Goal: Task Accomplishment & Management: Manage account settings

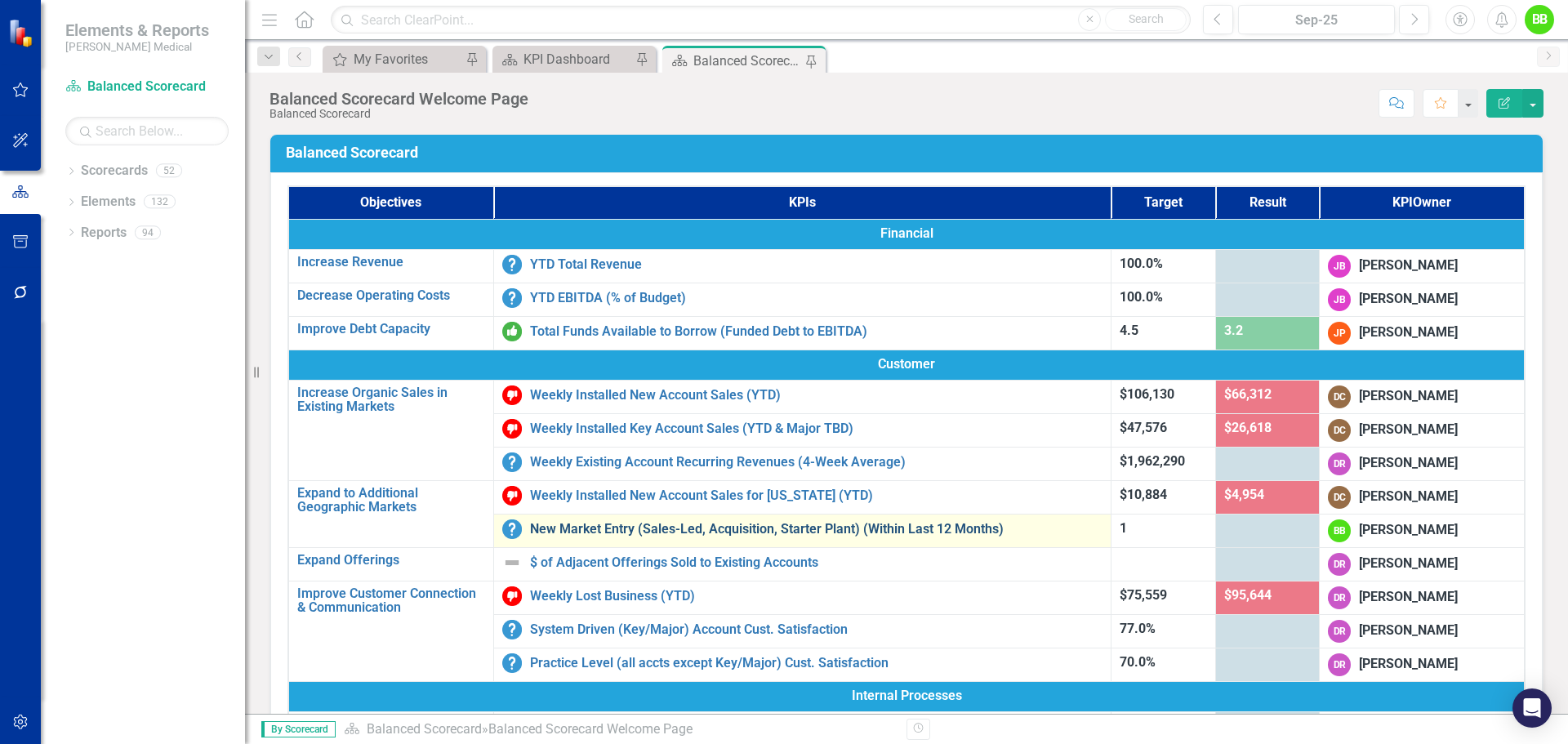
click at [672, 529] on link "New Market Entry (Sales-Led, Acquisition, Starter Plant) (Within Last 12 Months)" at bounding box center [816, 529] width 573 height 15
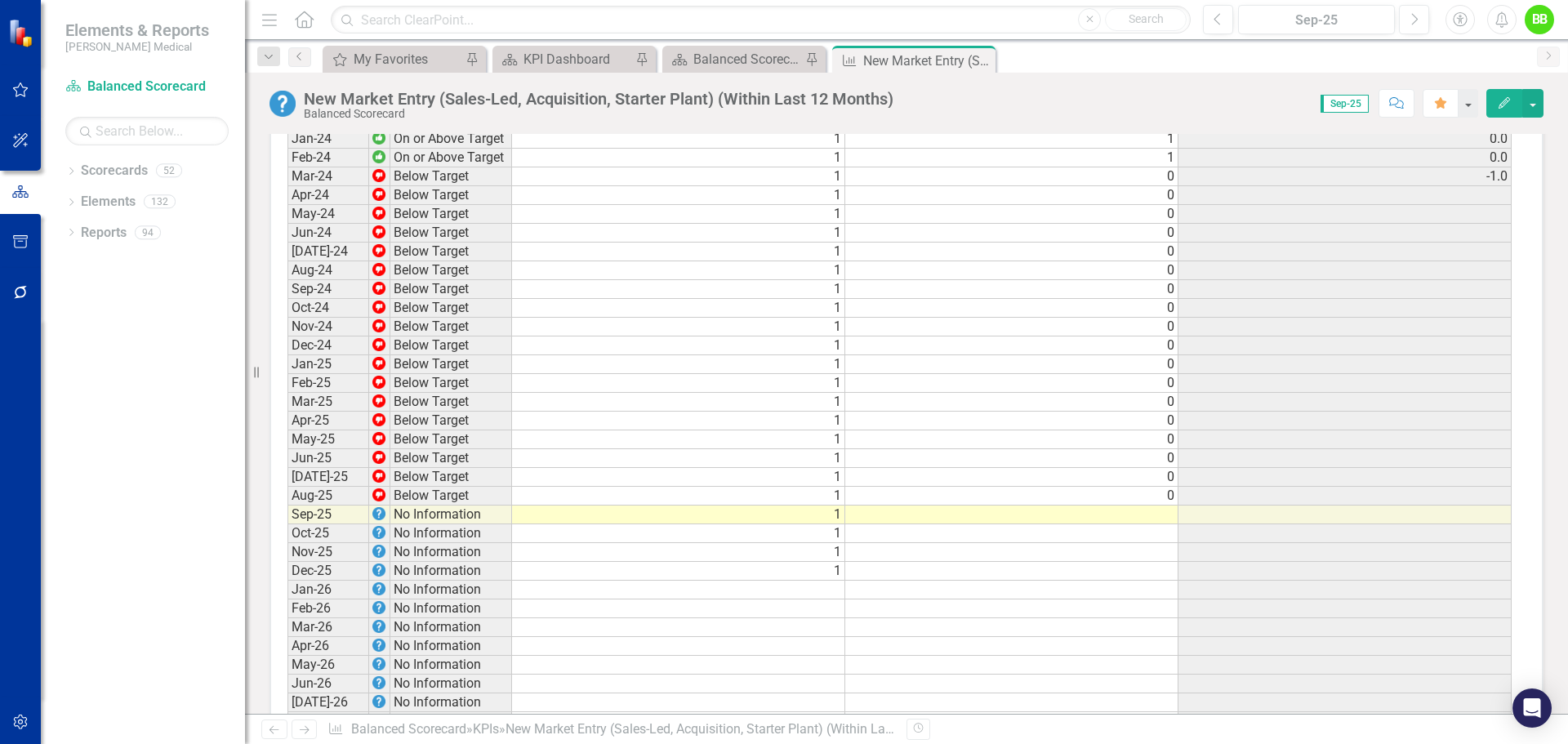
scroll to position [1840, 0]
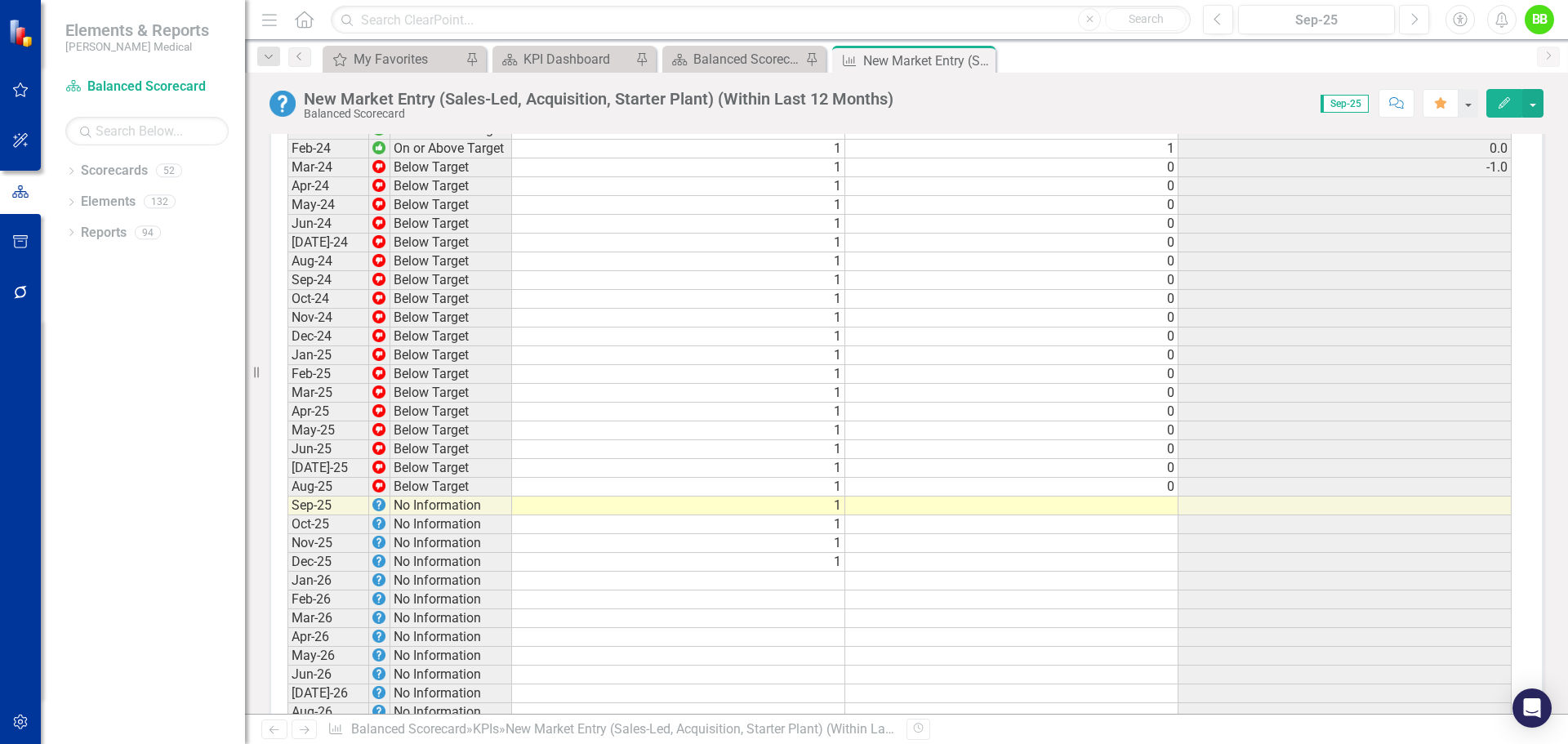
click at [1156, 516] on td at bounding box center [1012, 506] width 333 height 19
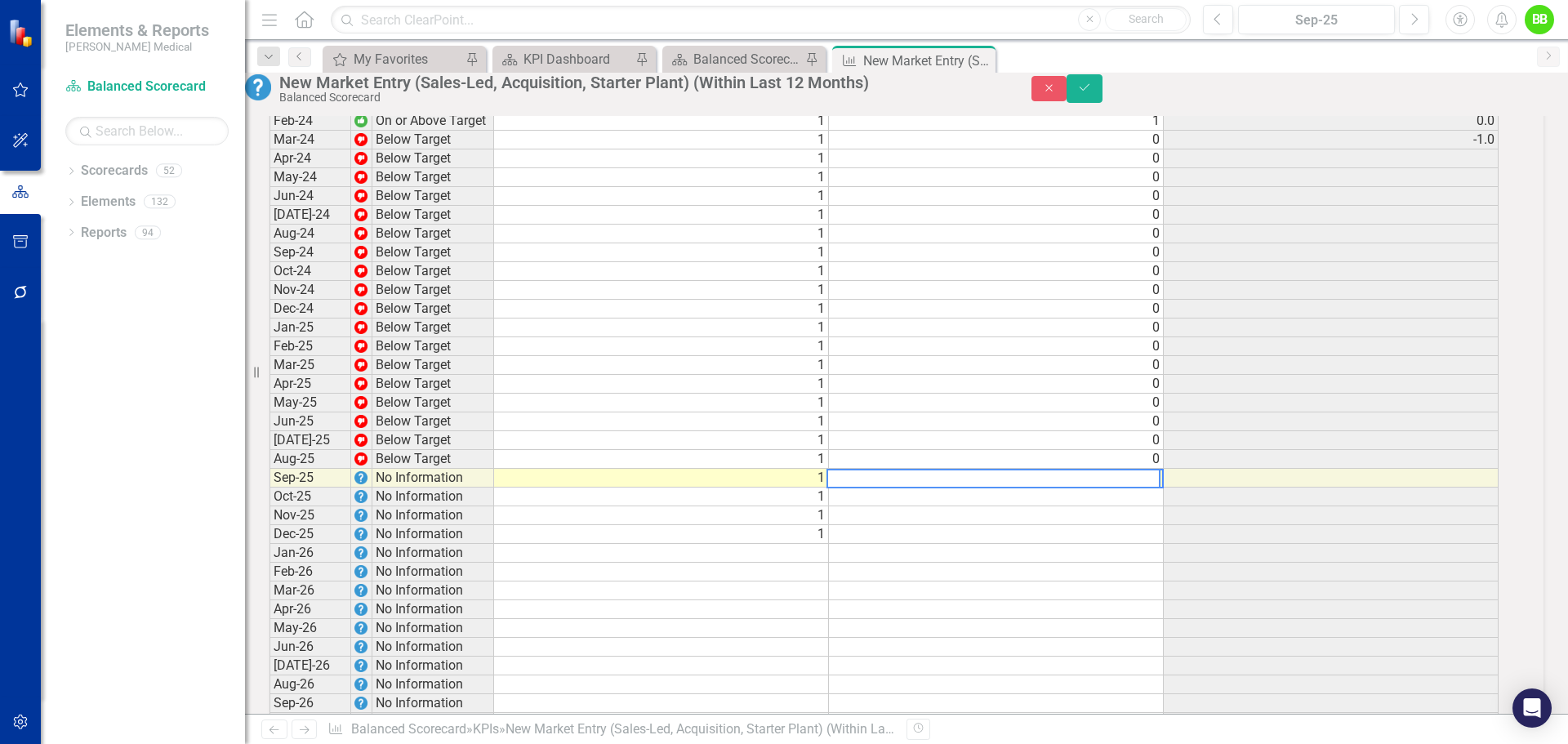
scroll to position [1843, 0]
type textarea "0"
click at [1125, 523] on td at bounding box center [996, 513] width 335 height 19
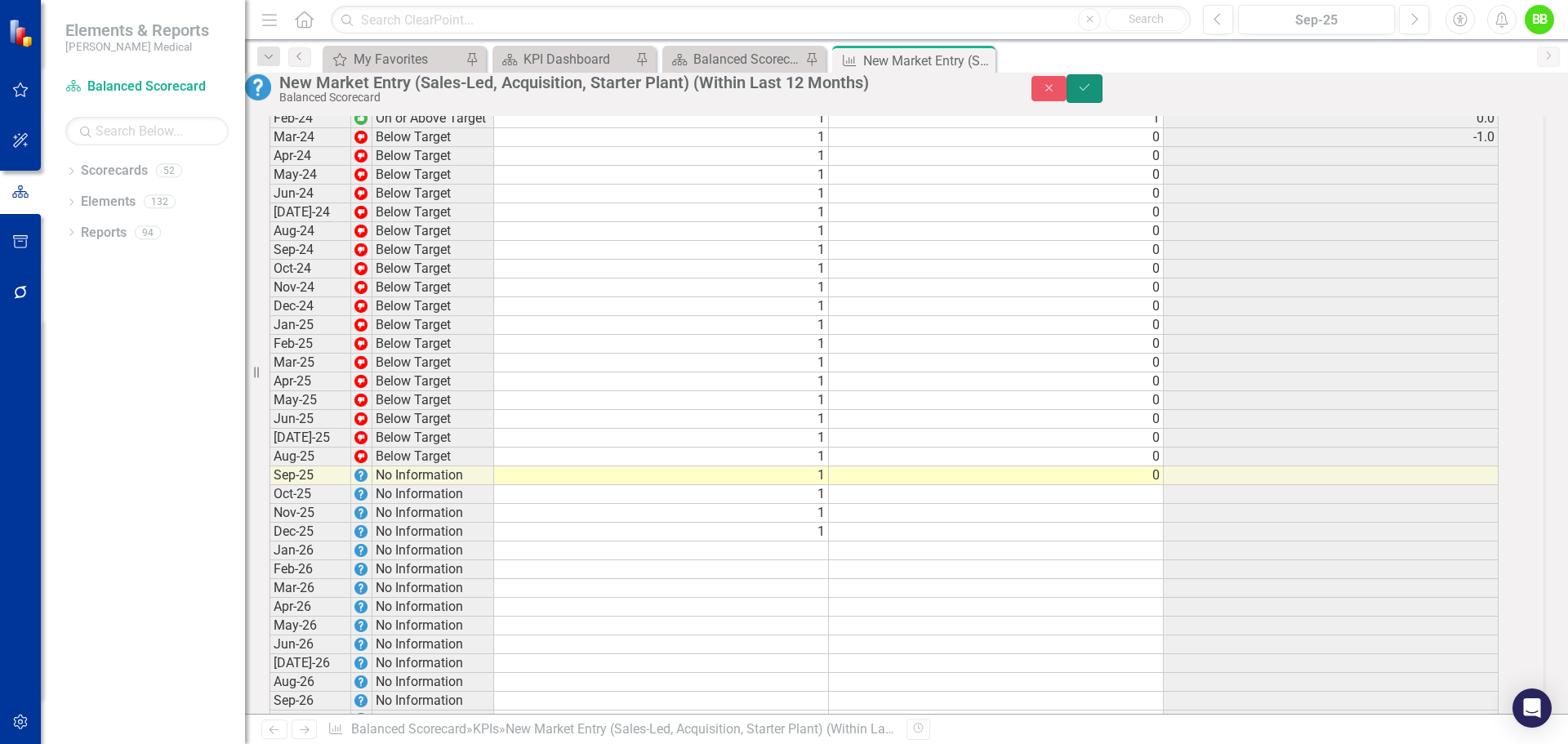
click at [1103, 91] on button "Save" at bounding box center [1085, 88] width 36 height 28
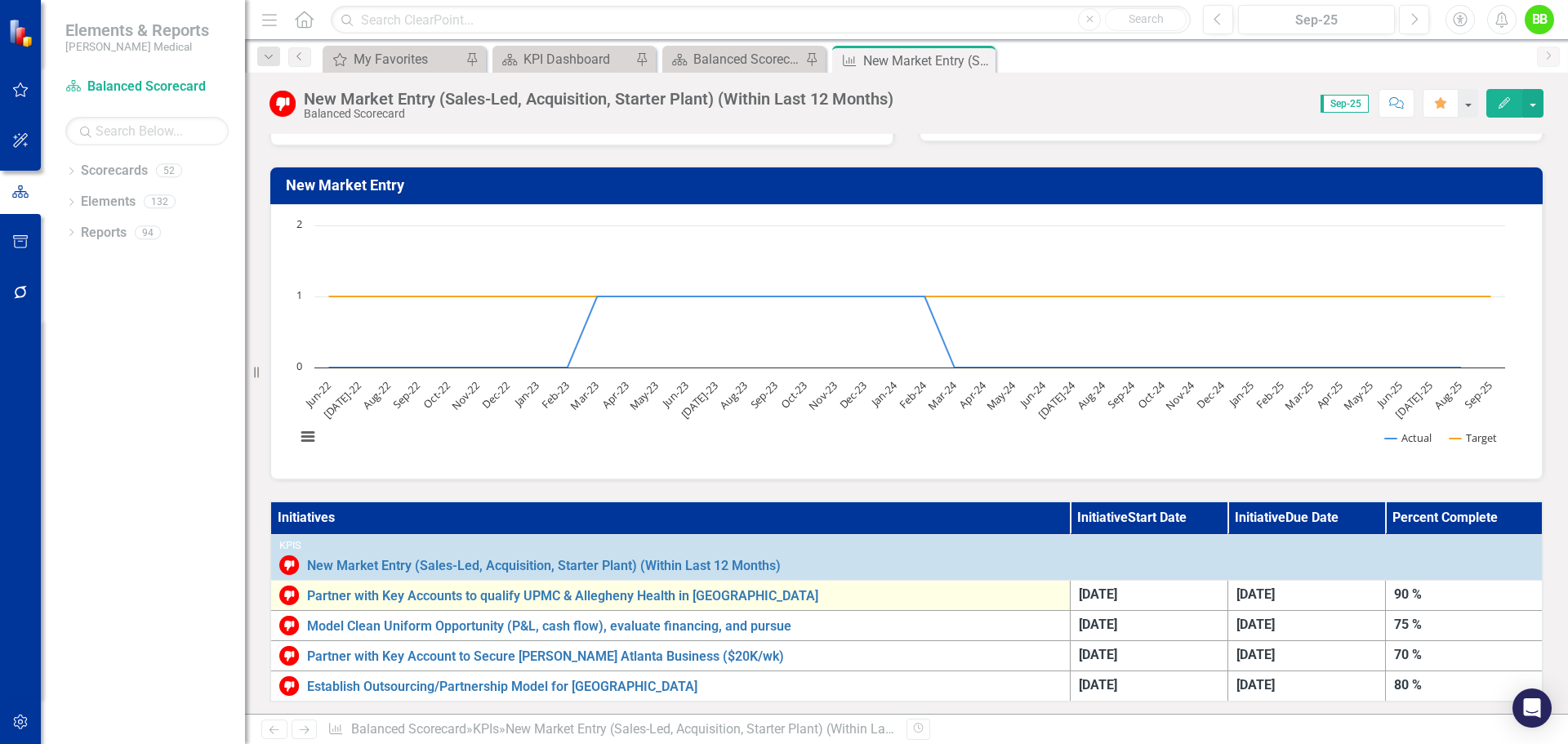
scroll to position [0, 0]
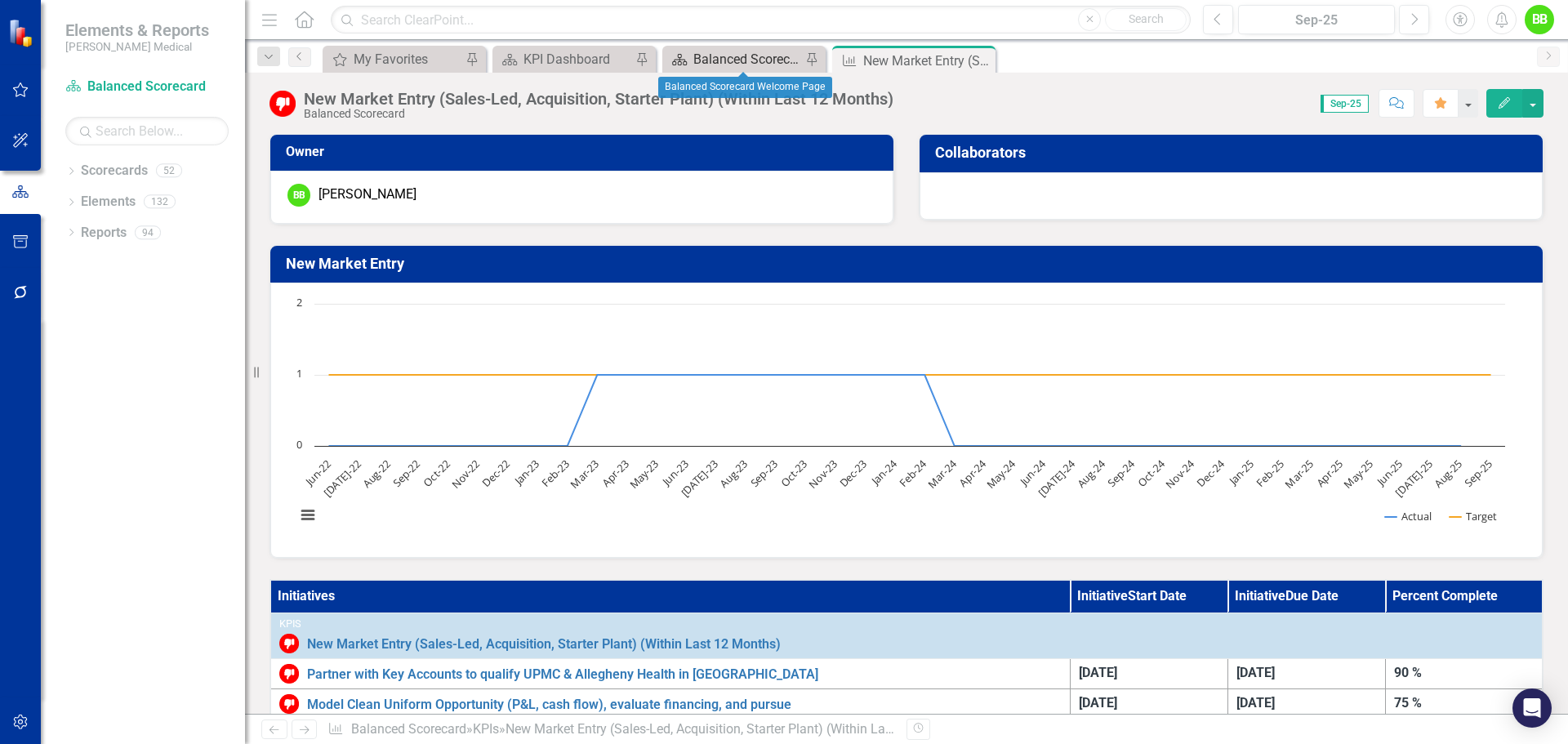
click at [755, 61] on div "Balanced Scorecard Welcome Page" at bounding box center [747, 59] width 108 height 21
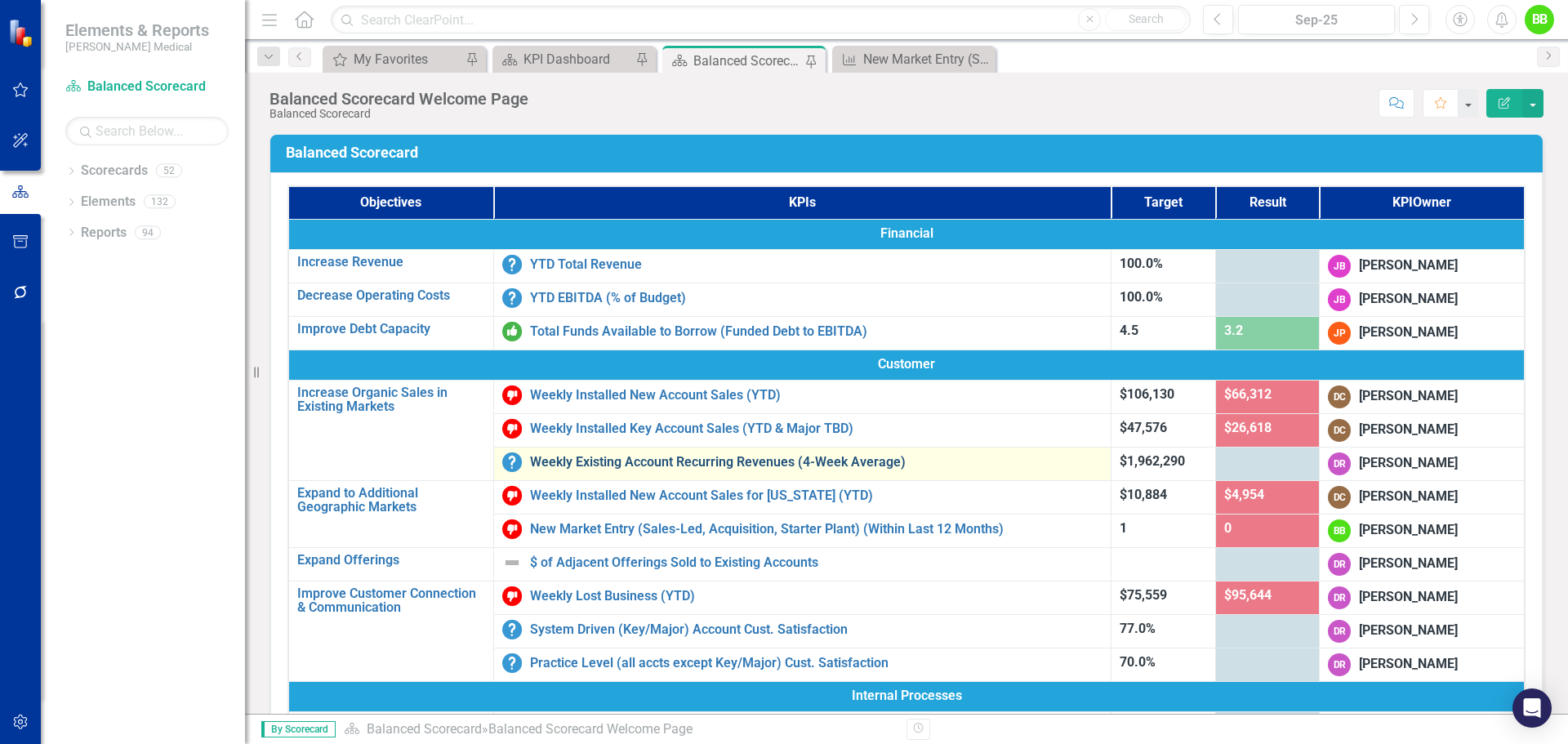
click at [784, 461] on link "Weekly Existing Account Recurring Revenues (4-Week Average)" at bounding box center [816, 462] width 573 height 15
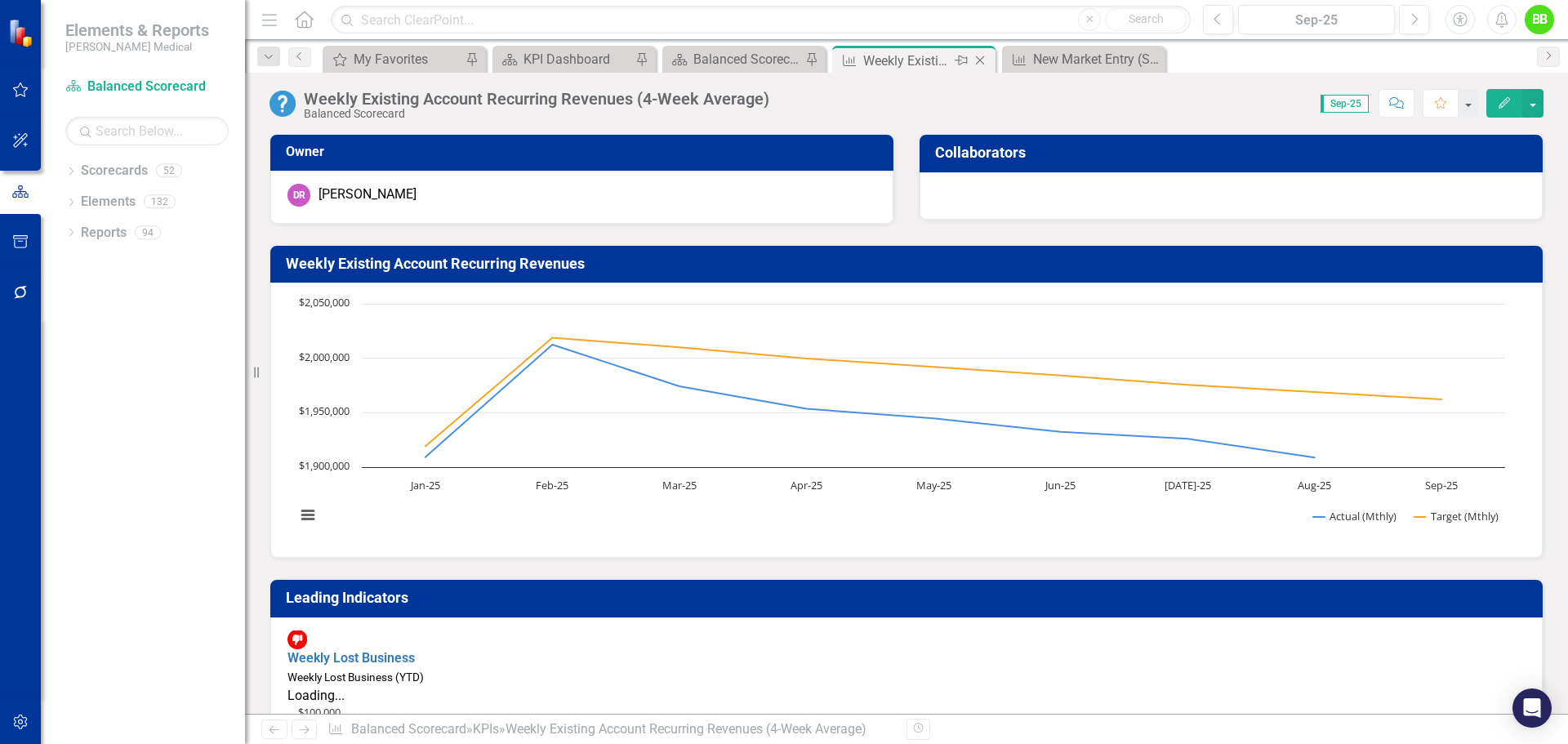
click at [985, 59] on icon "Close" at bounding box center [980, 60] width 16 height 13
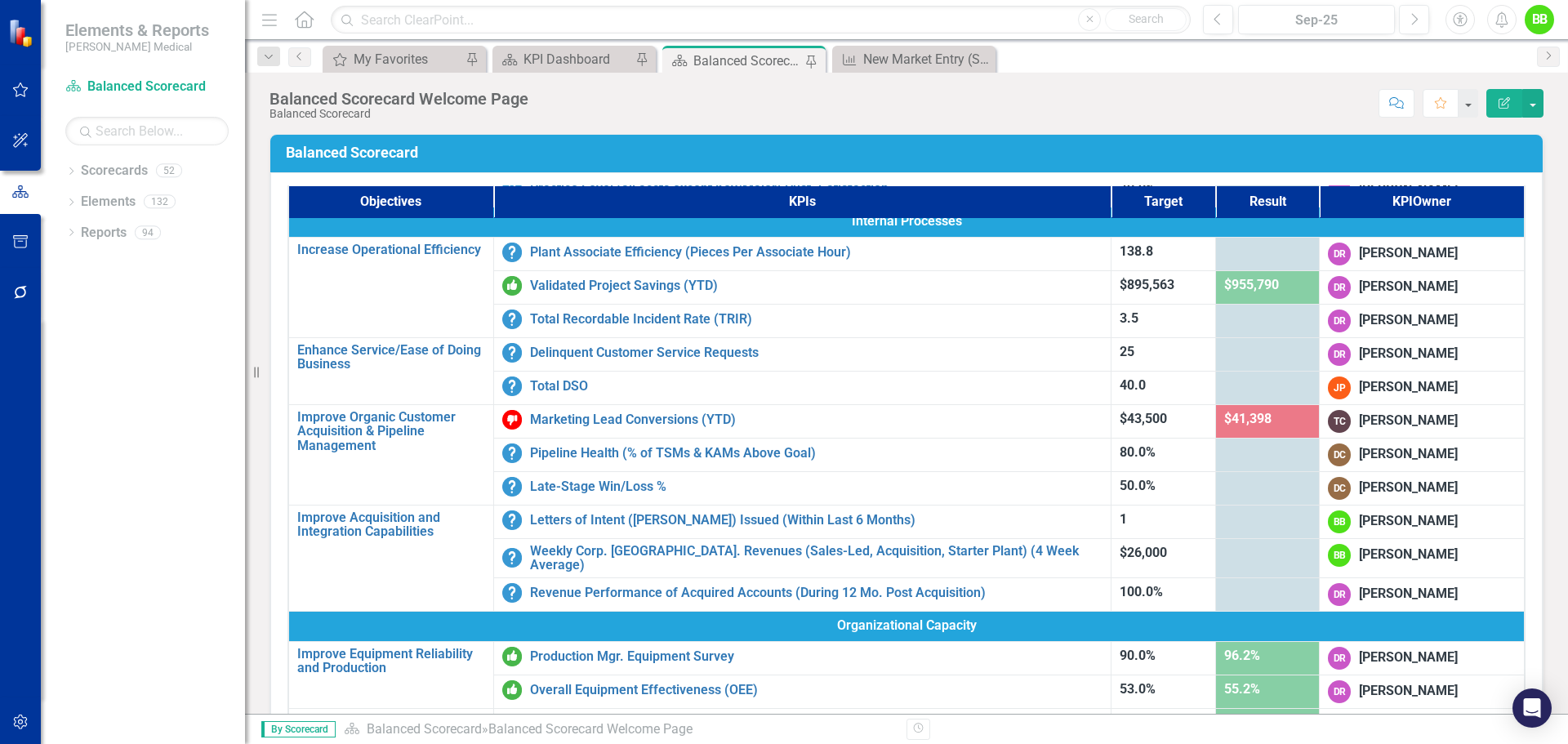
scroll to position [490, 0]
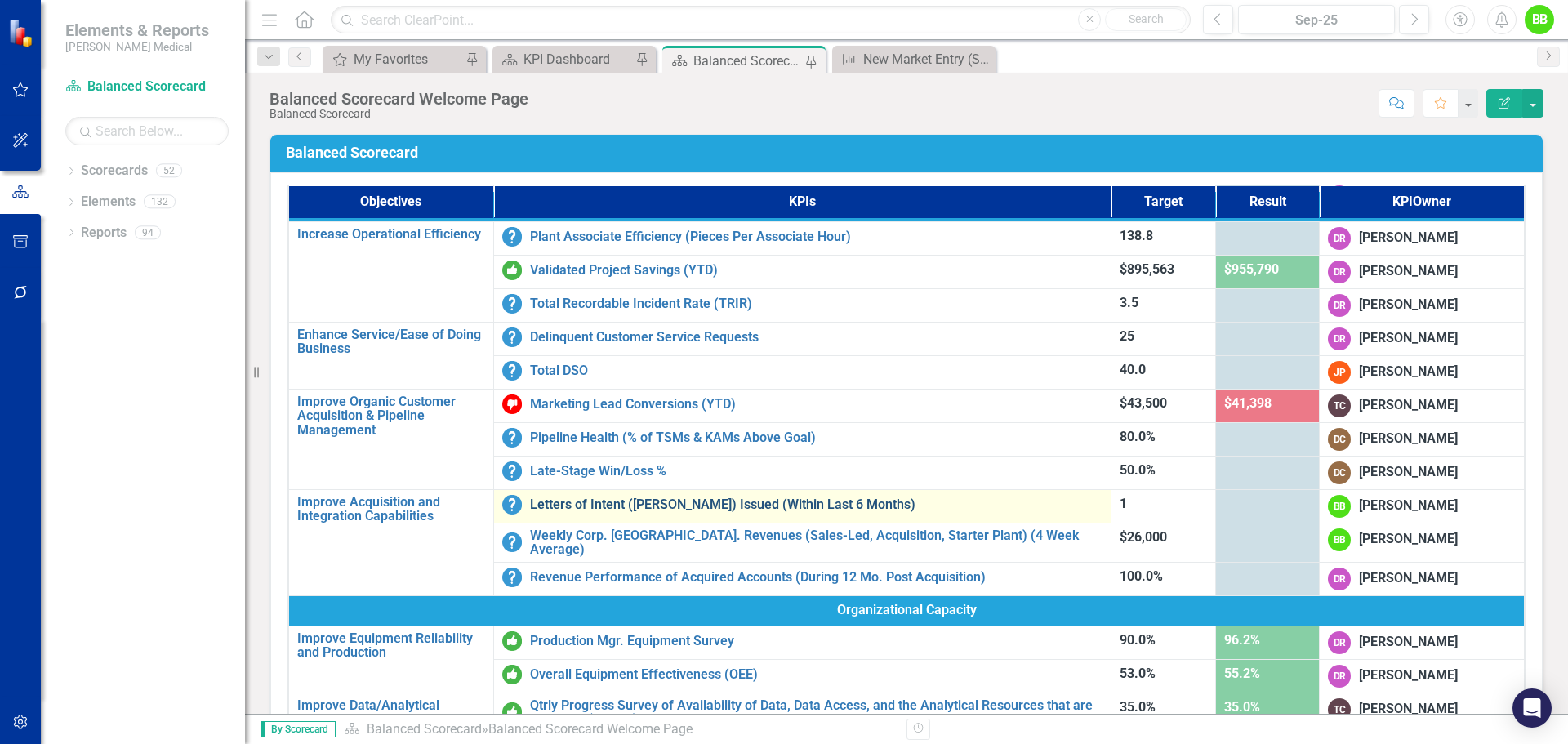
click at [817, 503] on link "Letters of Intent ([PERSON_NAME]) Issued (Within Last 6 Months)" at bounding box center [816, 505] width 573 height 15
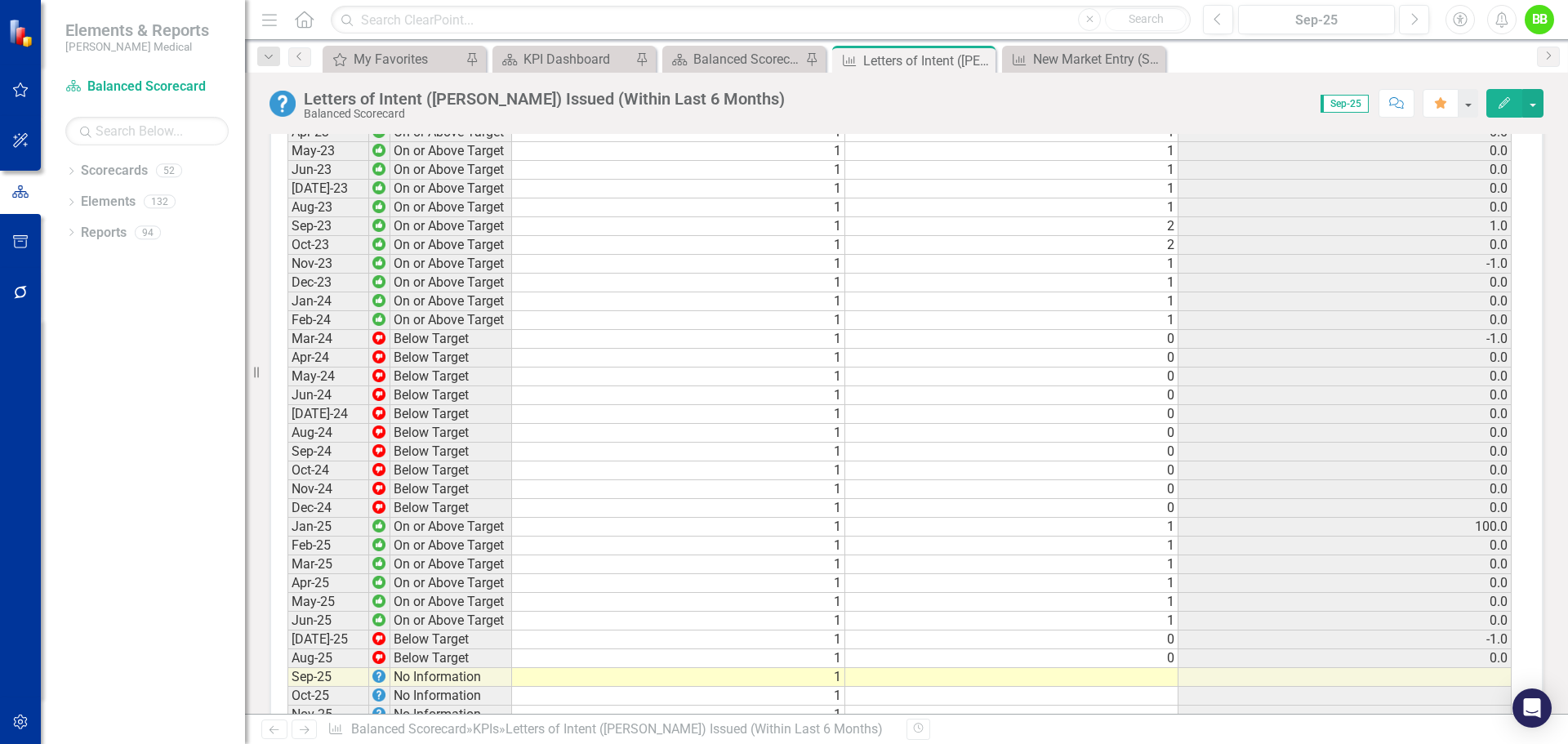
scroll to position [1471, 0]
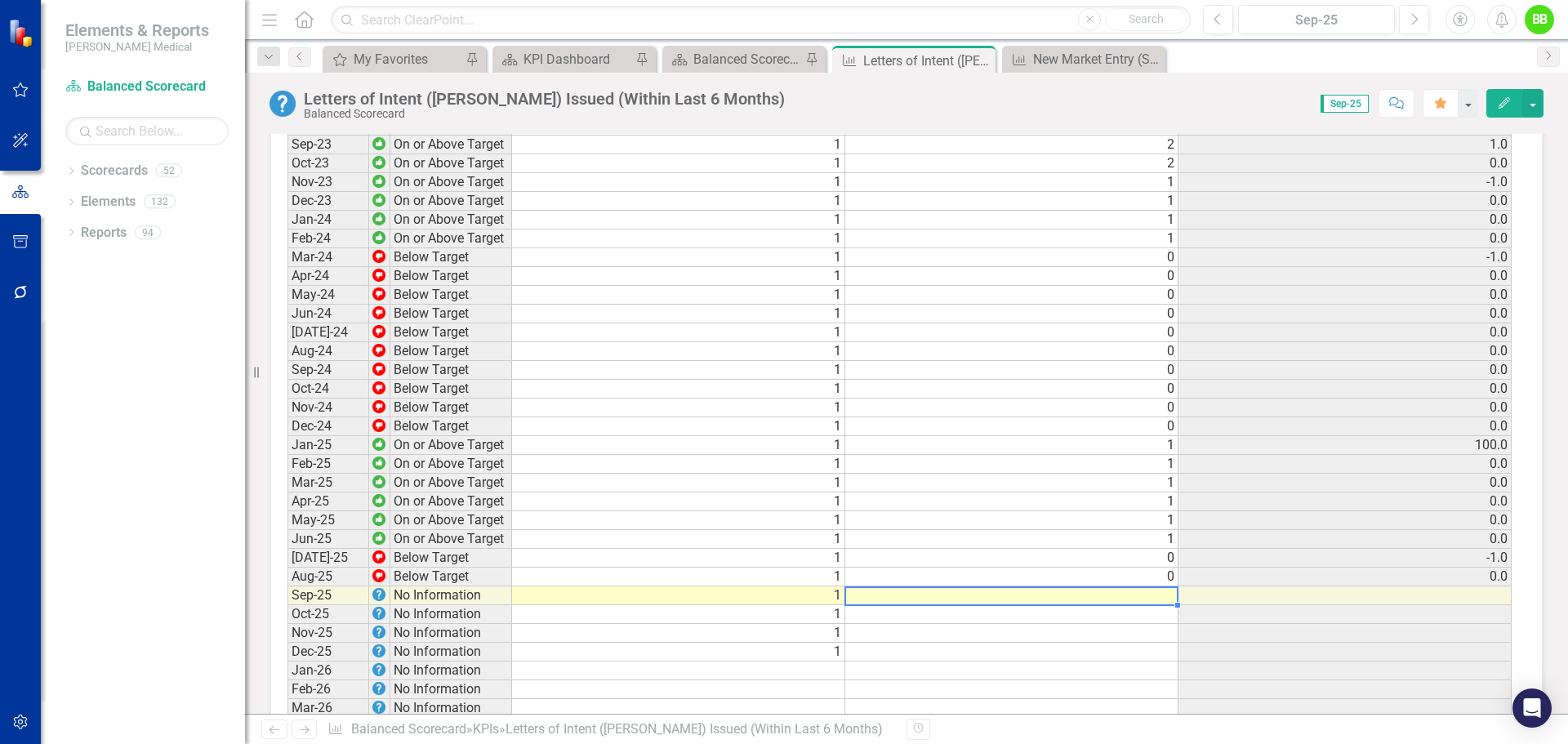
click at [1162, 605] on td at bounding box center [1012, 596] width 333 height 19
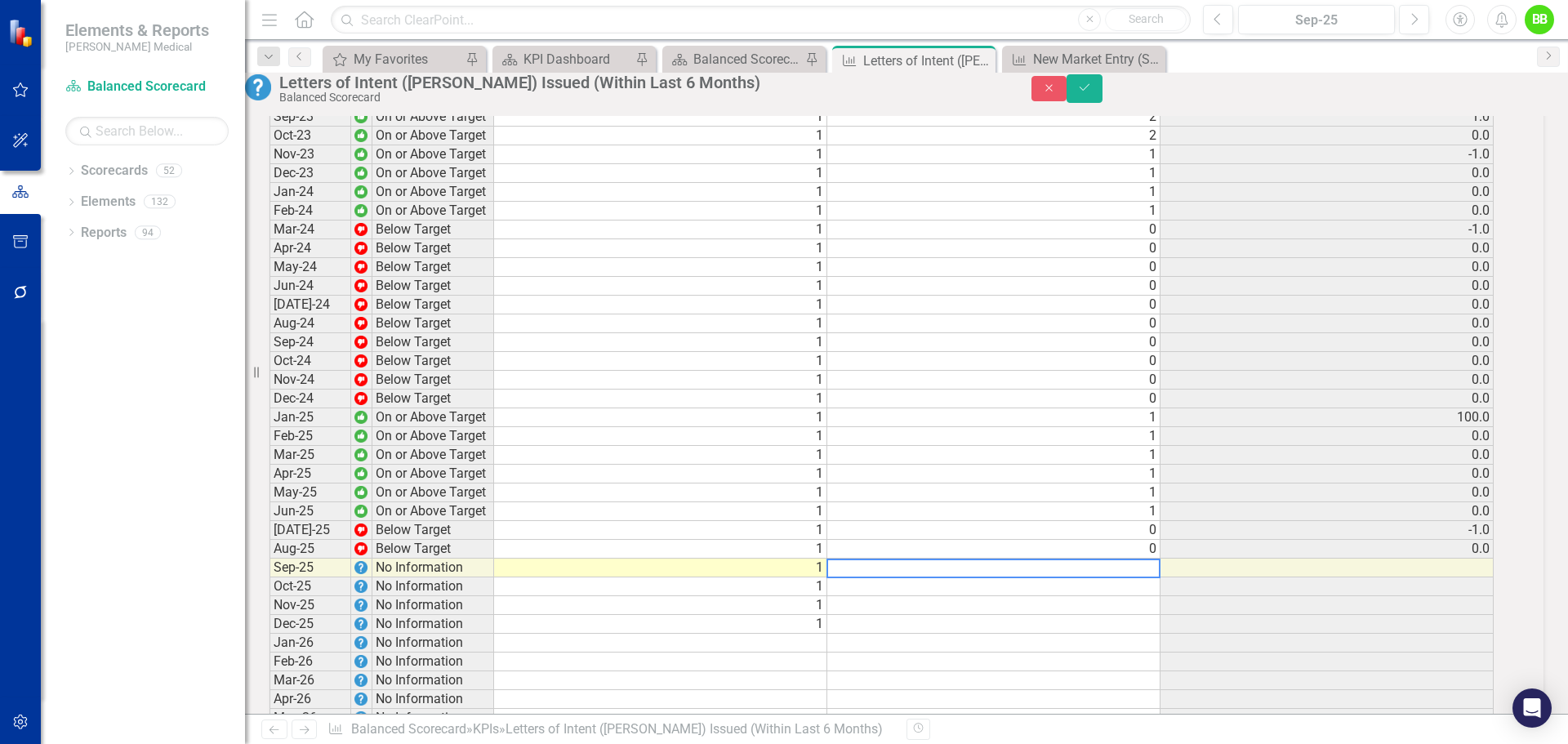
scroll to position [1472, 0]
type textarea "0"
click at [1158, 594] on td at bounding box center [996, 585] width 335 height 19
click at [1092, 91] on icon "Save" at bounding box center [1084, 87] width 15 height 11
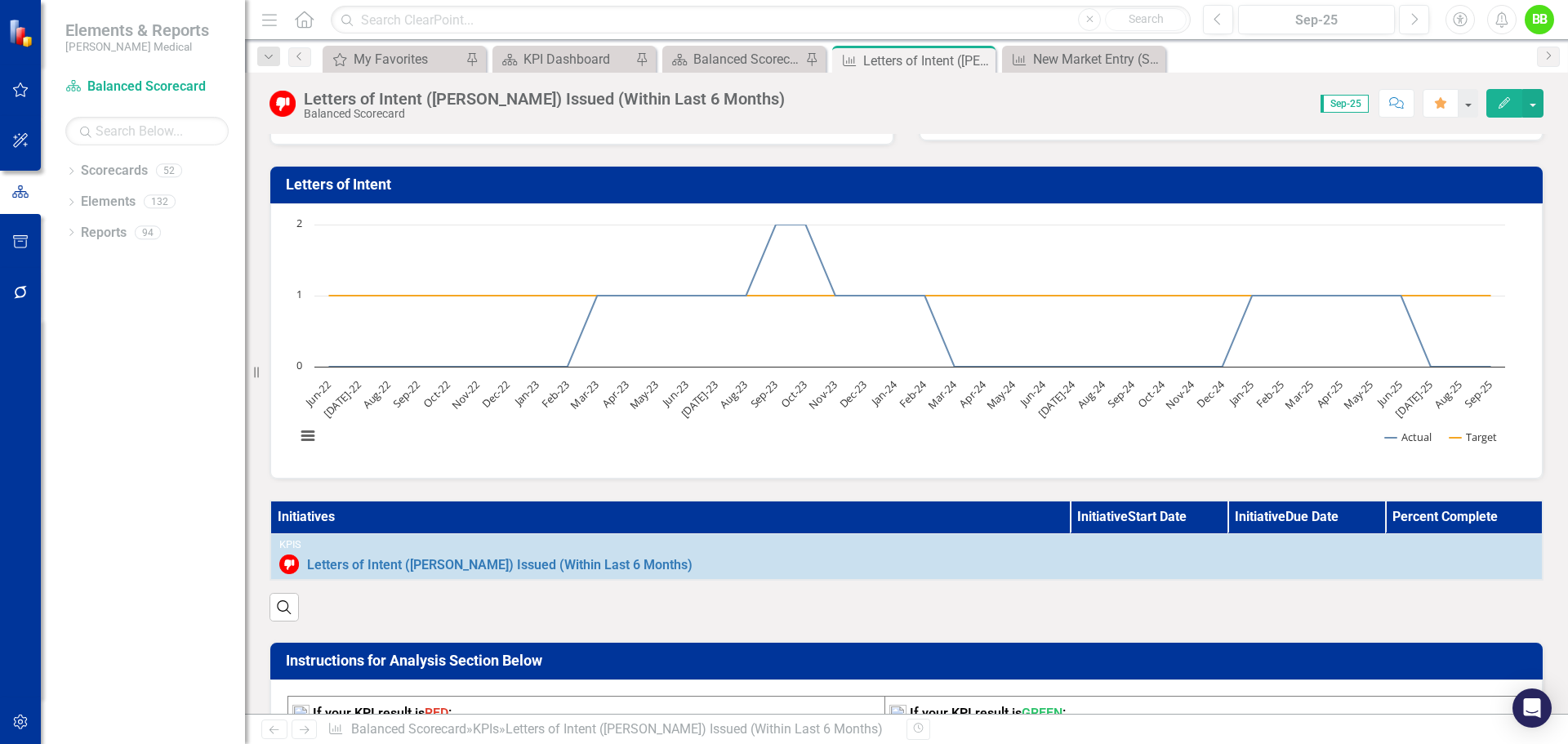
scroll to position [0, 0]
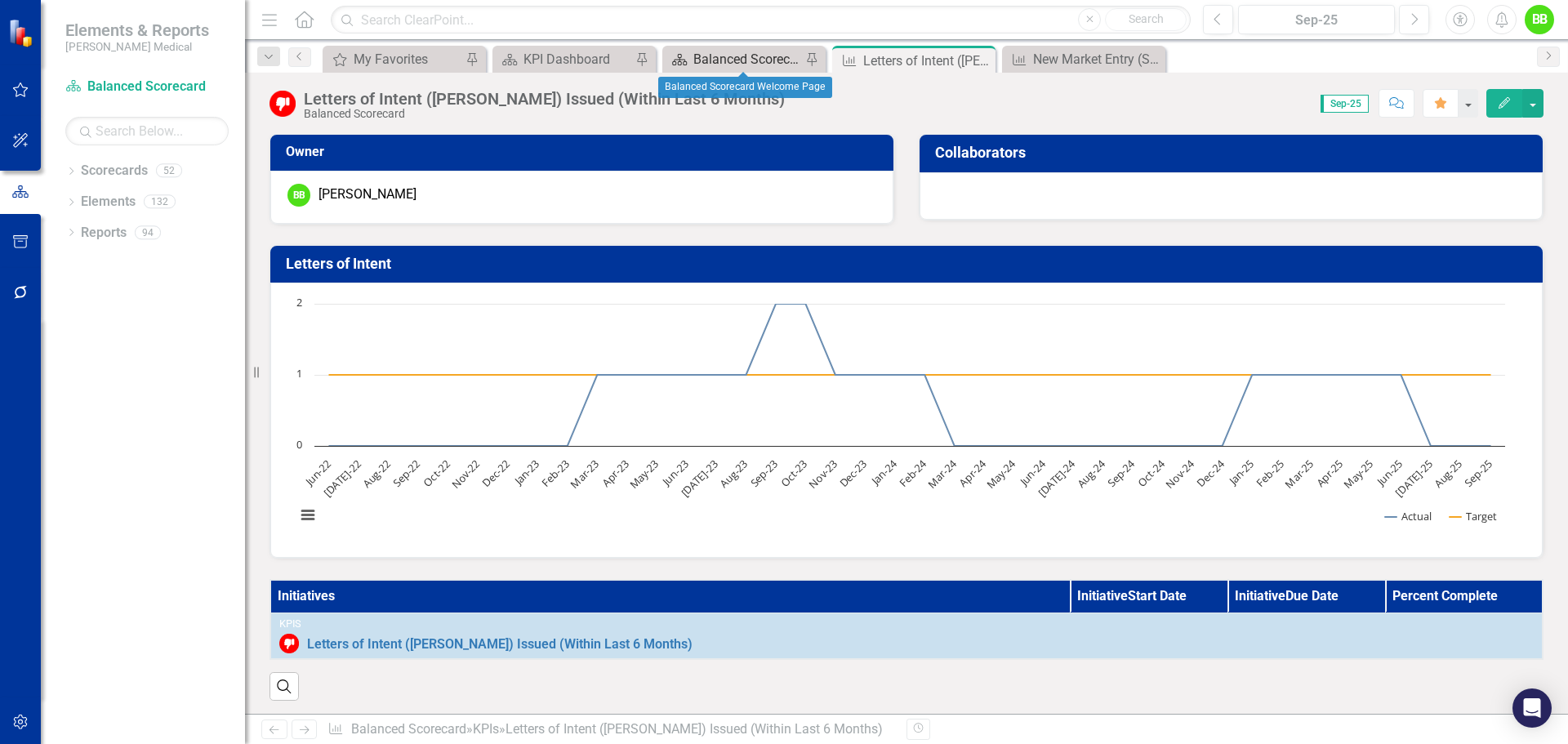
click at [744, 55] on div "Balanced Scorecard Welcome Page" at bounding box center [747, 59] width 108 height 21
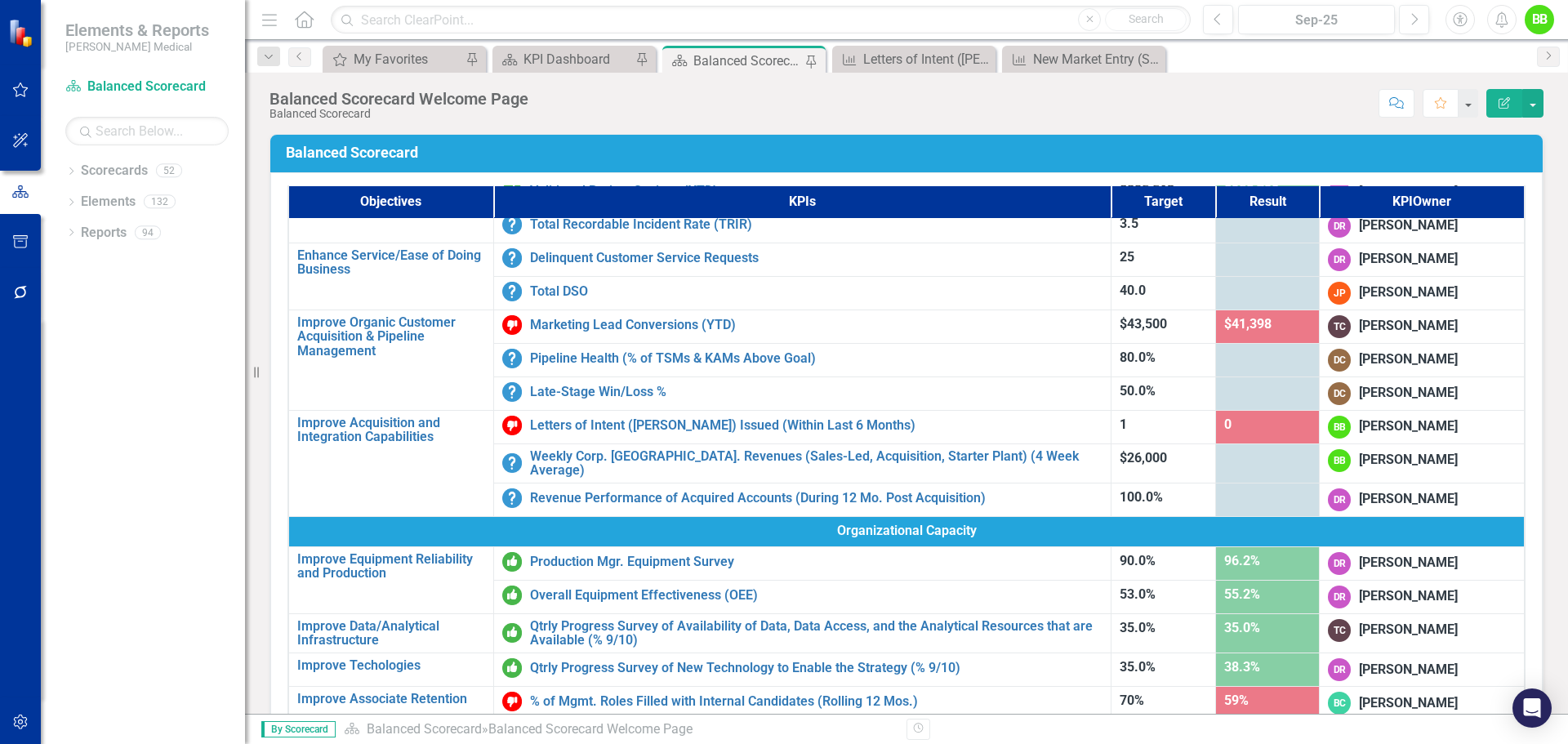
scroll to position [572, 0]
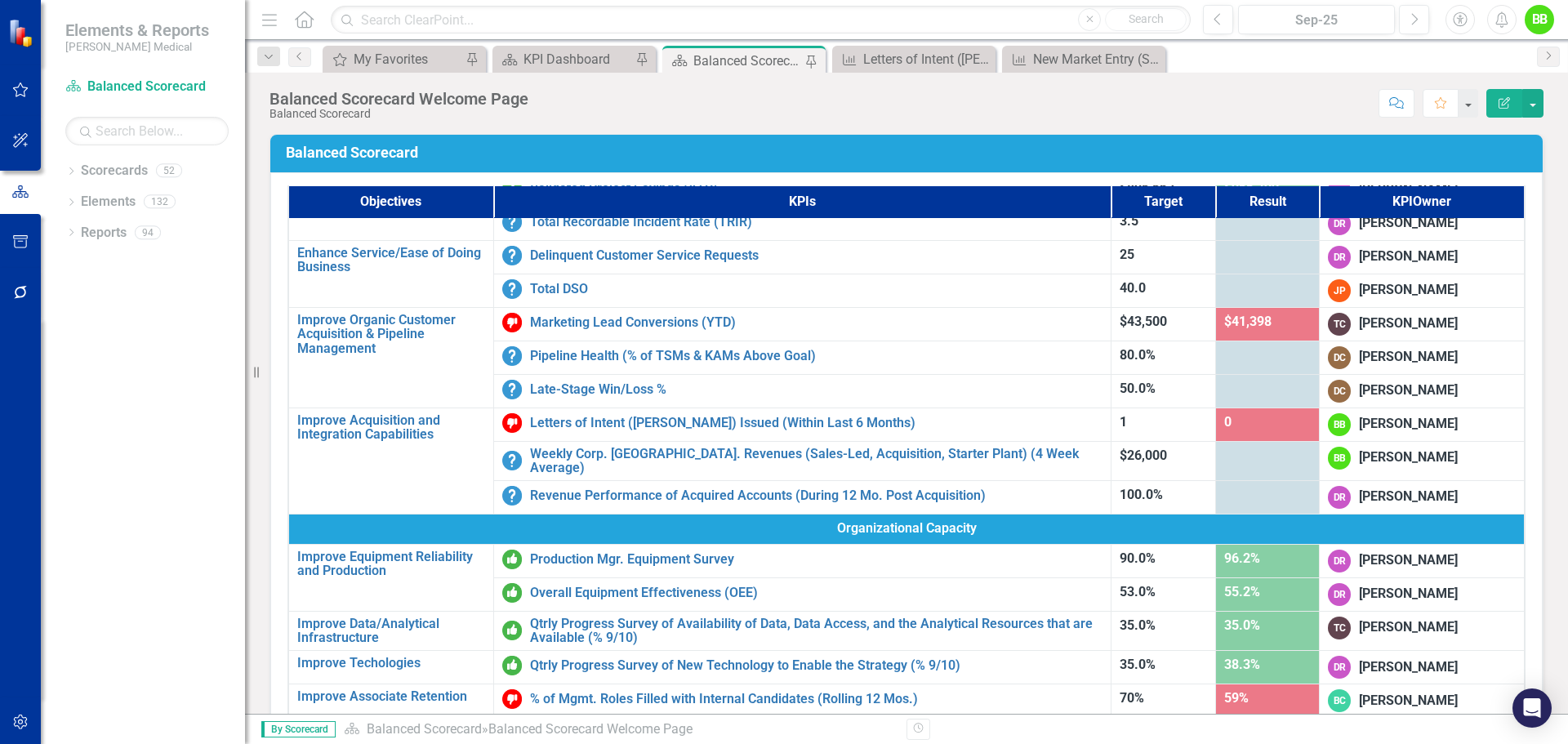
click at [1254, 461] on div at bounding box center [1268, 456] width 88 height 20
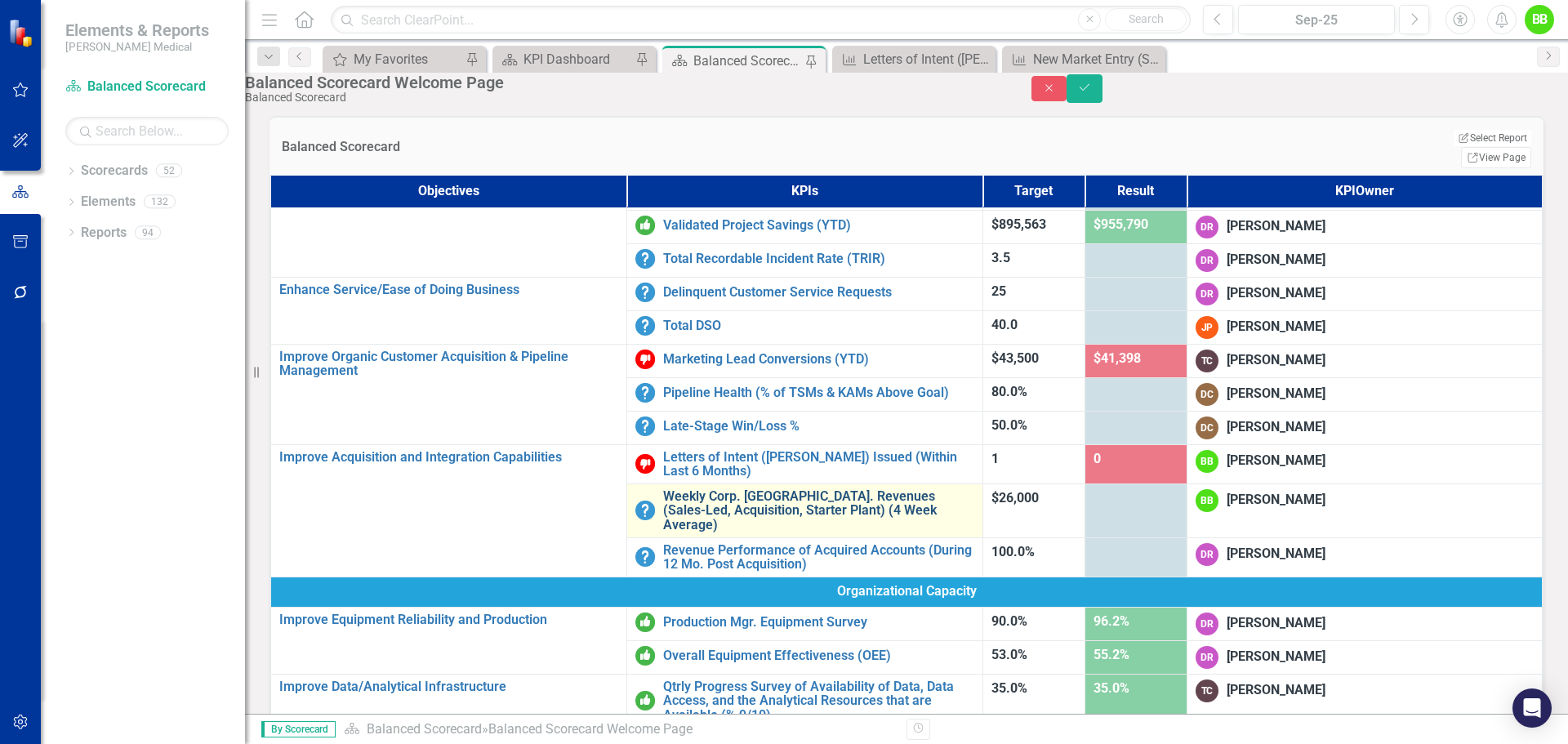
click at [879, 489] on link "Weekly Corp. [GEOGRAPHIC_DATA]. Revenues (Sales-Led, Acquisition, Starter Plant…" at bounding box center [818, 511] width 311 height 43
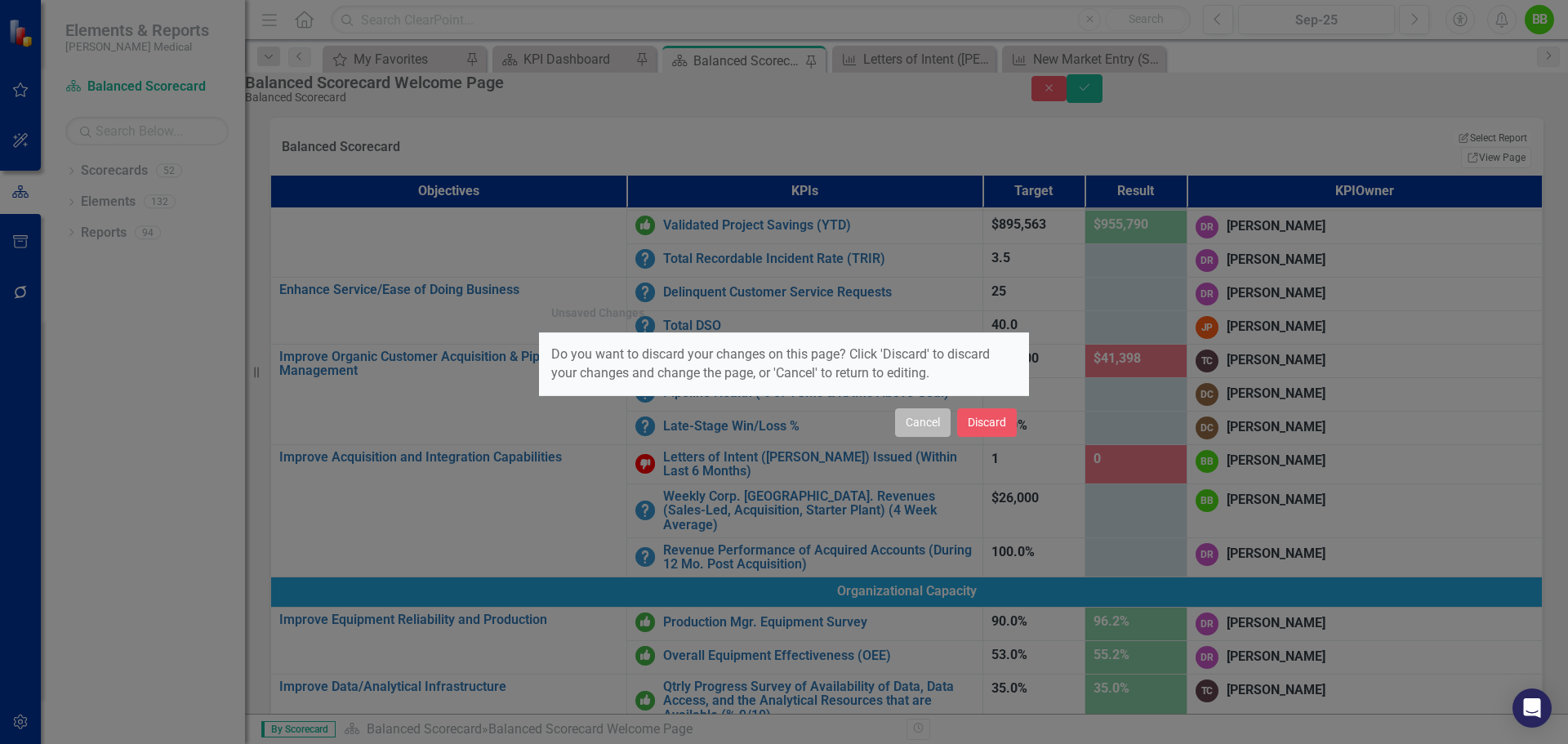
click at [908, 424] on button "Cancel" at bounding box center [923, 422] width 56 height 28
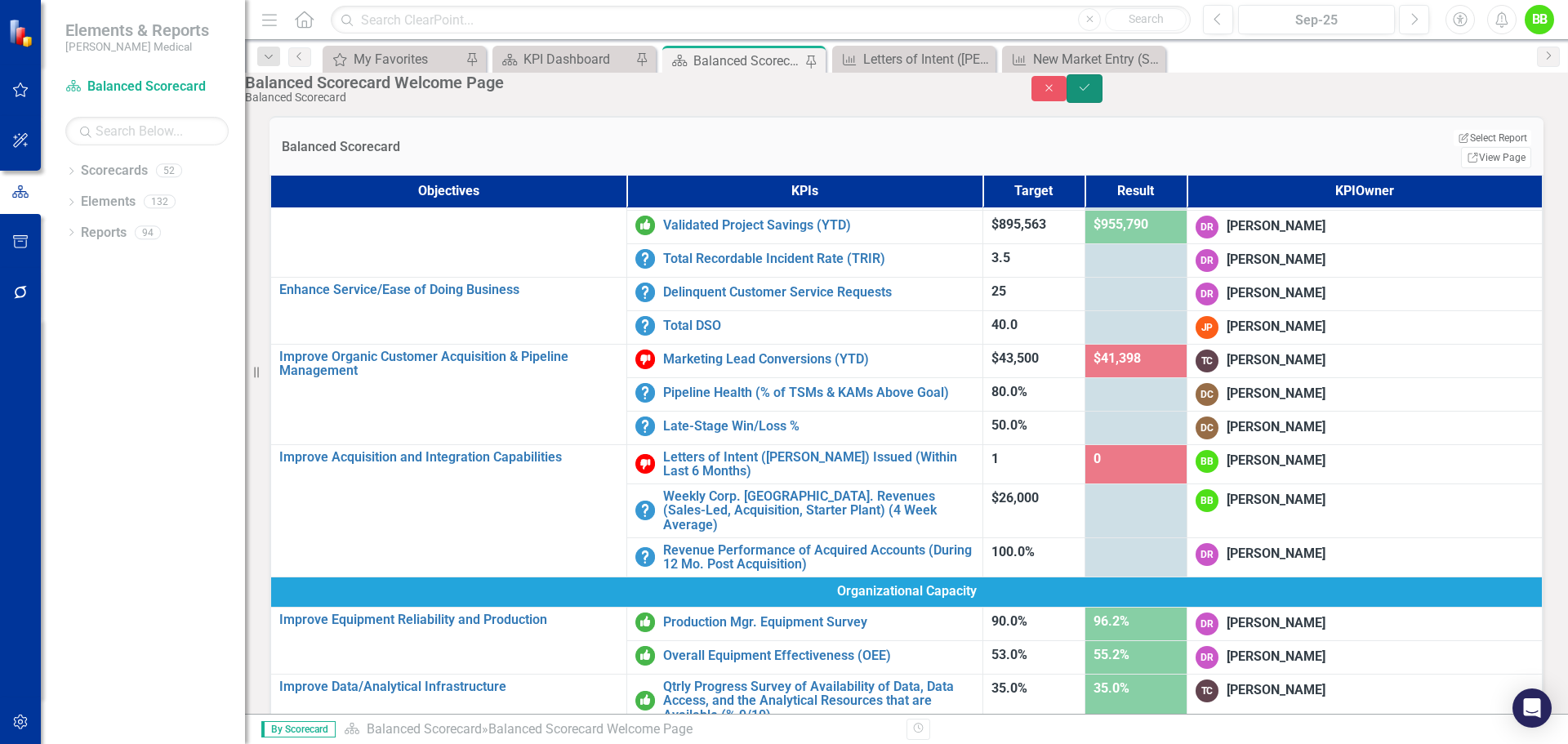
click at [1092, 92] on icon "Save" at bounding box center [1084, 87] width 15 height 11
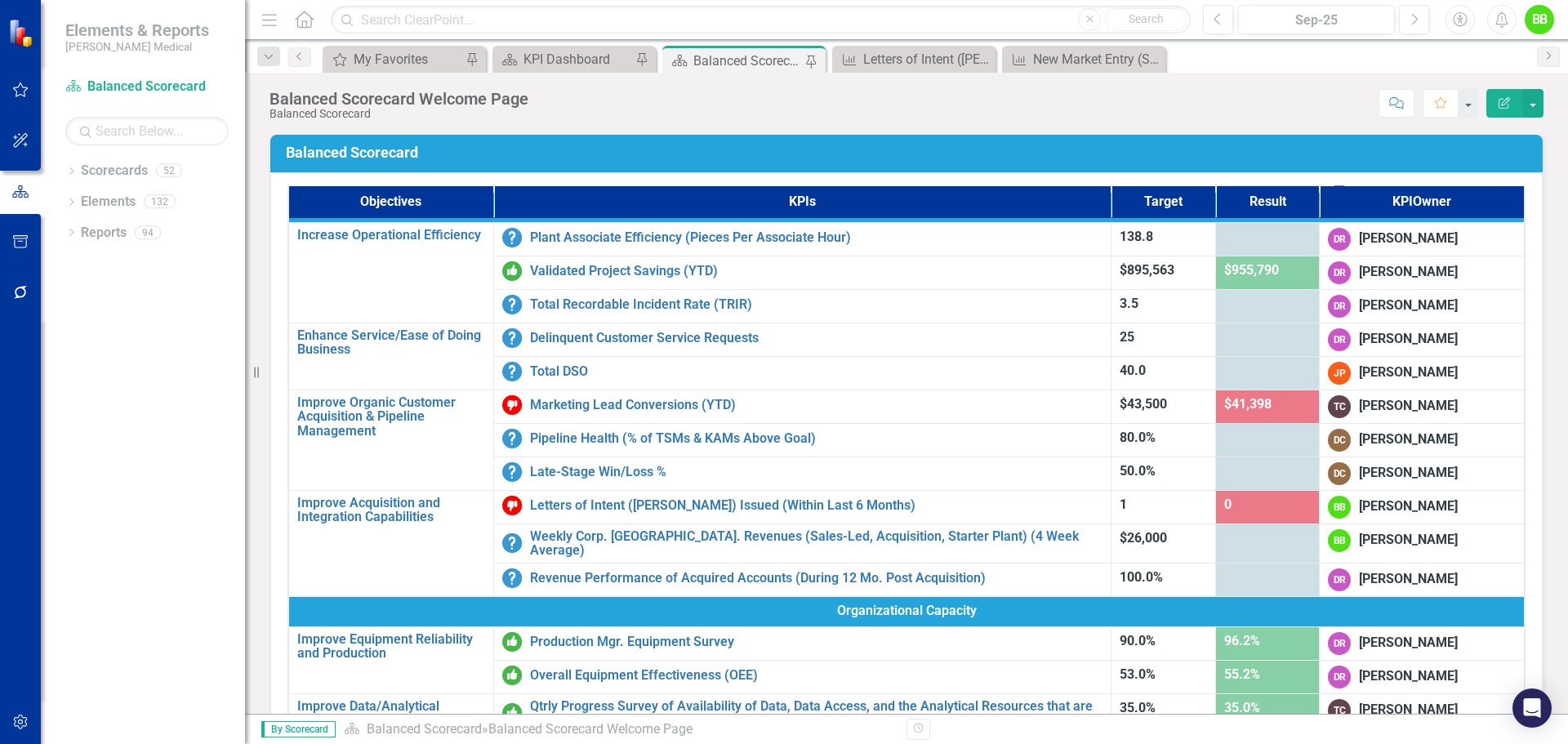
scroll to position [490, 0]
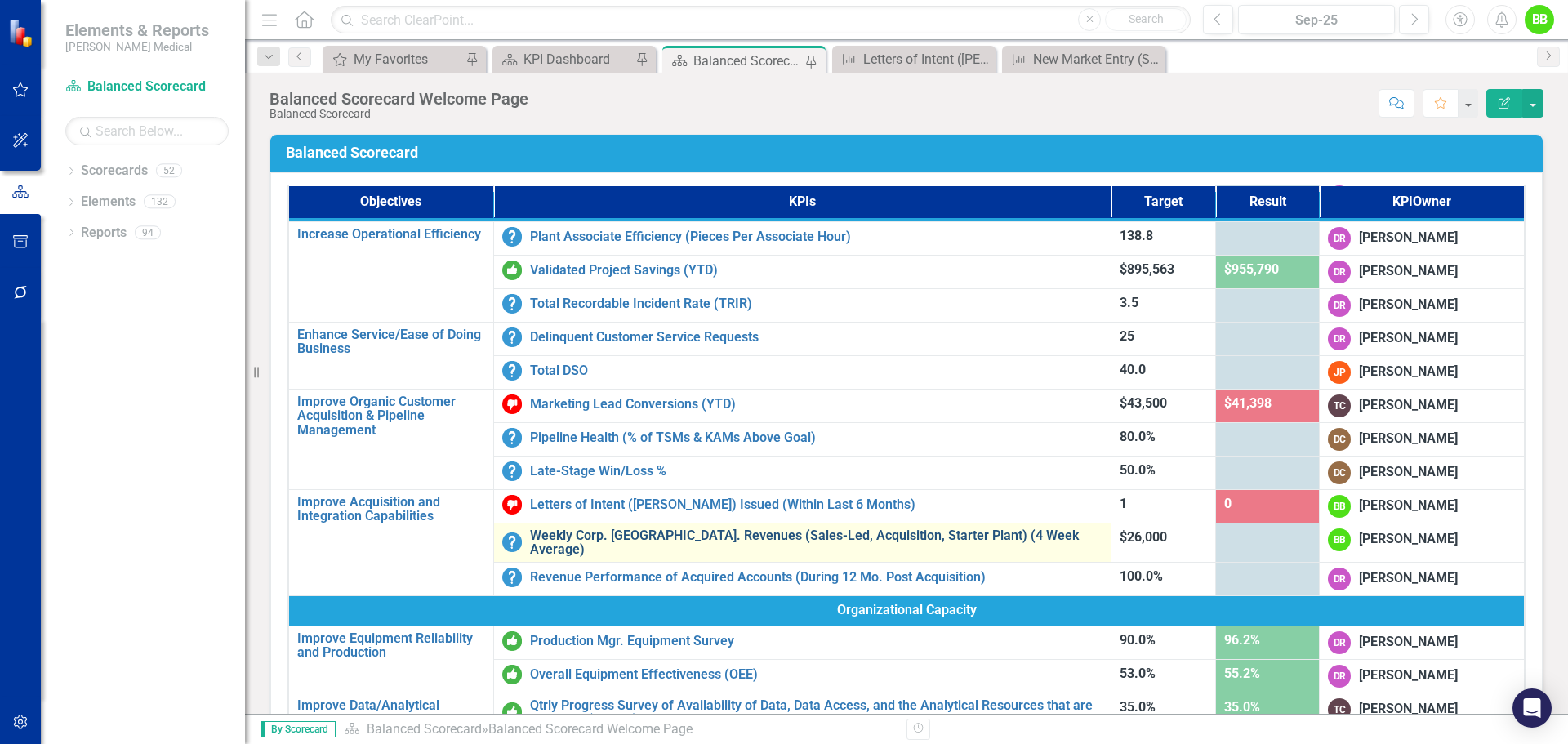
click at [710, 531] on link "Weekly Corp. [GEOGRAPHIC_DATA]. Revenues (Sales-Led, Acquisition, Starter Plant…" at bounding box center [816, 542] width 573 height 28
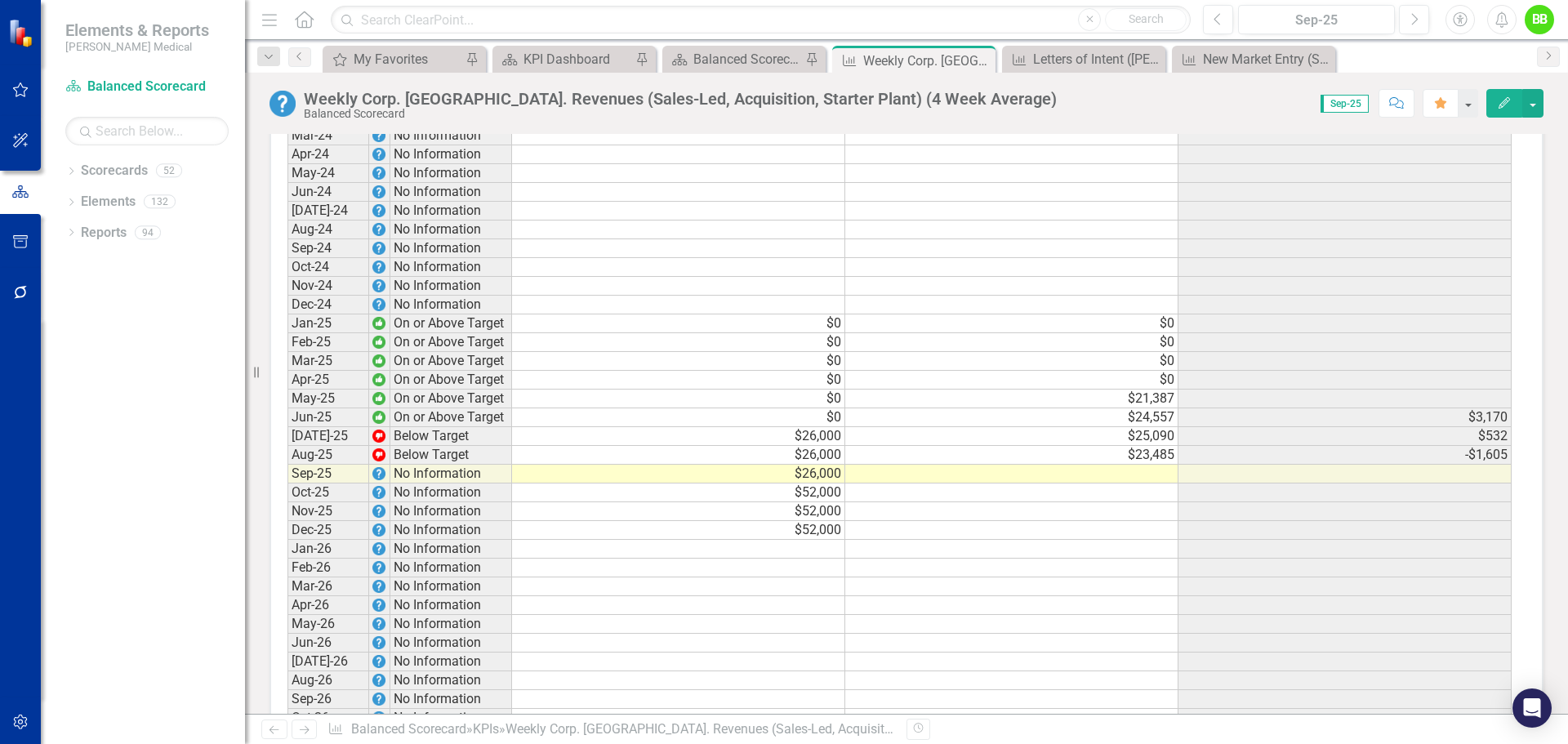
scroll to position [2859, 0]
click at [1137, 463] on td at bounding box center [1012, 473] width 333 height 19
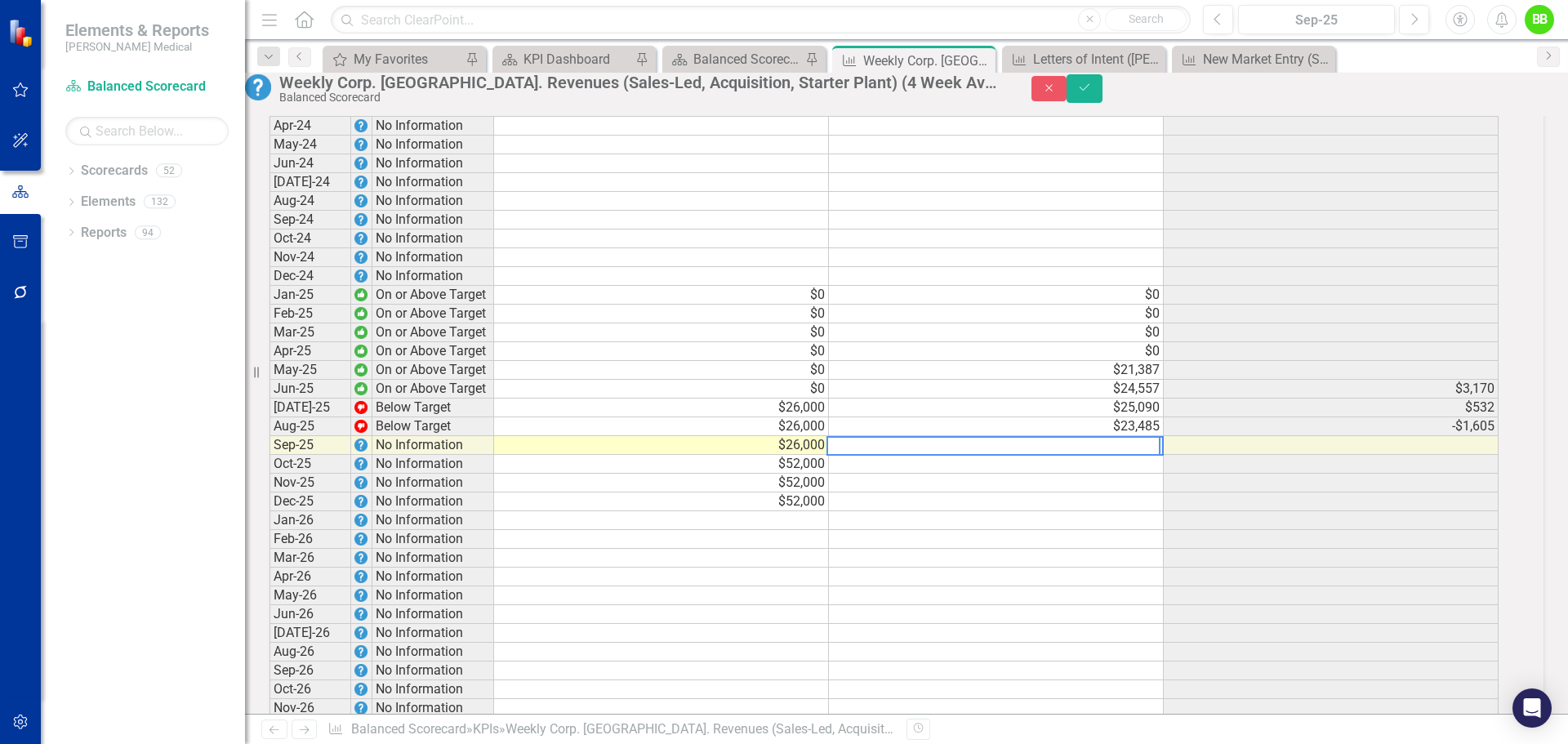
scroll to position [2861, 0]
type textarea "4"
type textarea "24655"
click at [1062, 453] on td at bounding box center [996, 462] width 335 height 19
click at [1103, 89] on button "Save" at bounding box center [1085, 88] width 36 height 28
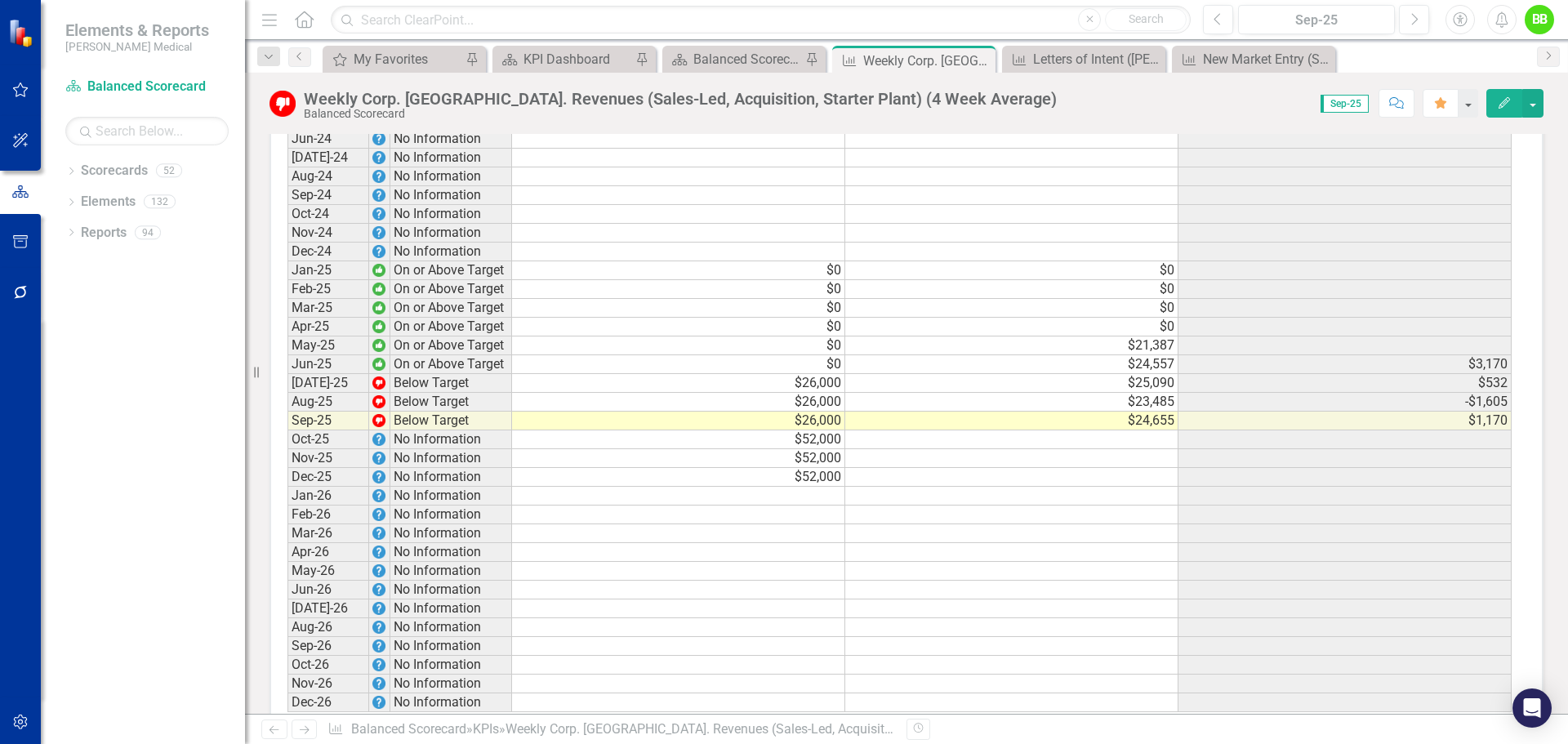
scroll to position [2913, 0]
click at [731, 59] on div "Balanced Scorecard Welcome Page" at bounding box center [747, 59] width 108 height 21
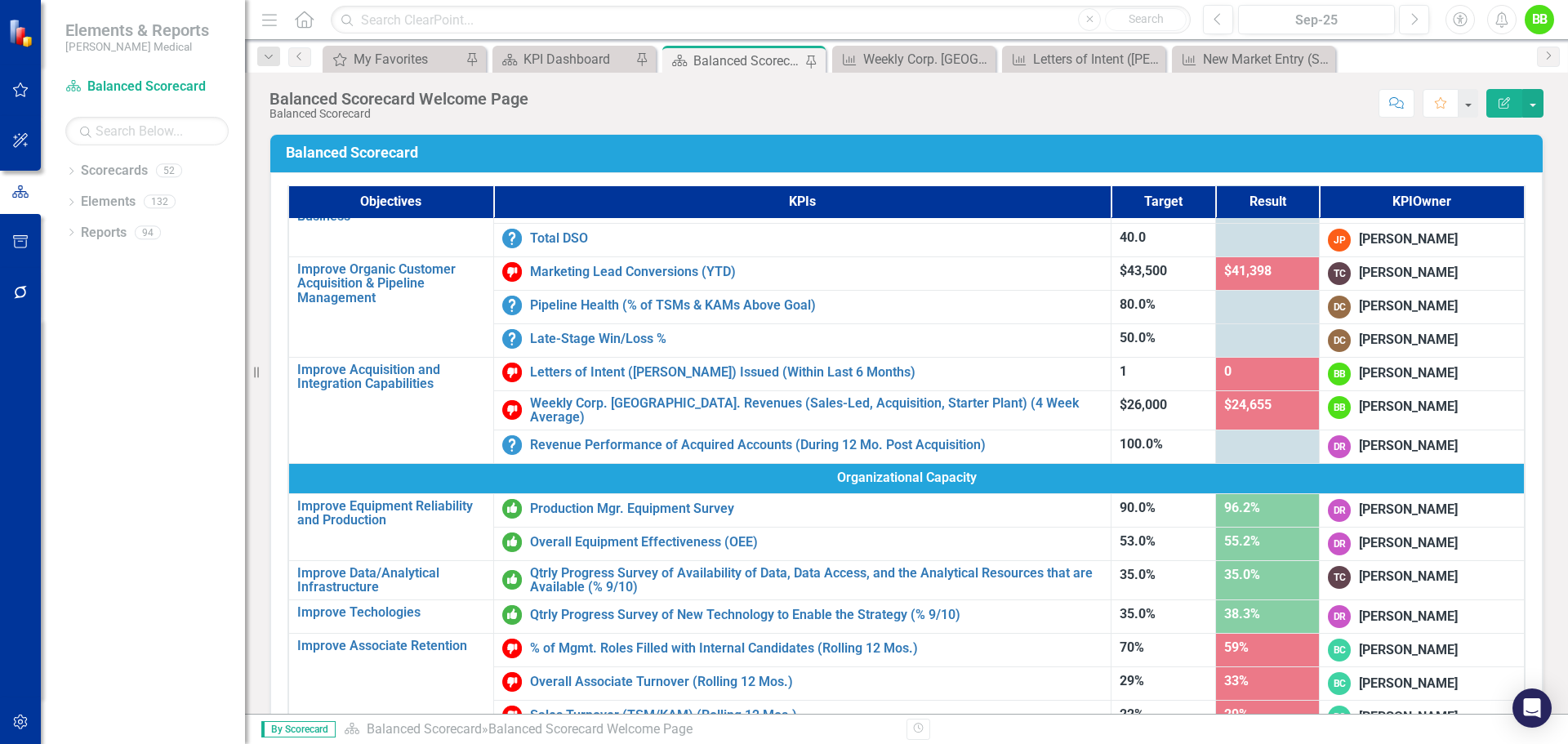
scroll to position [654, 0]
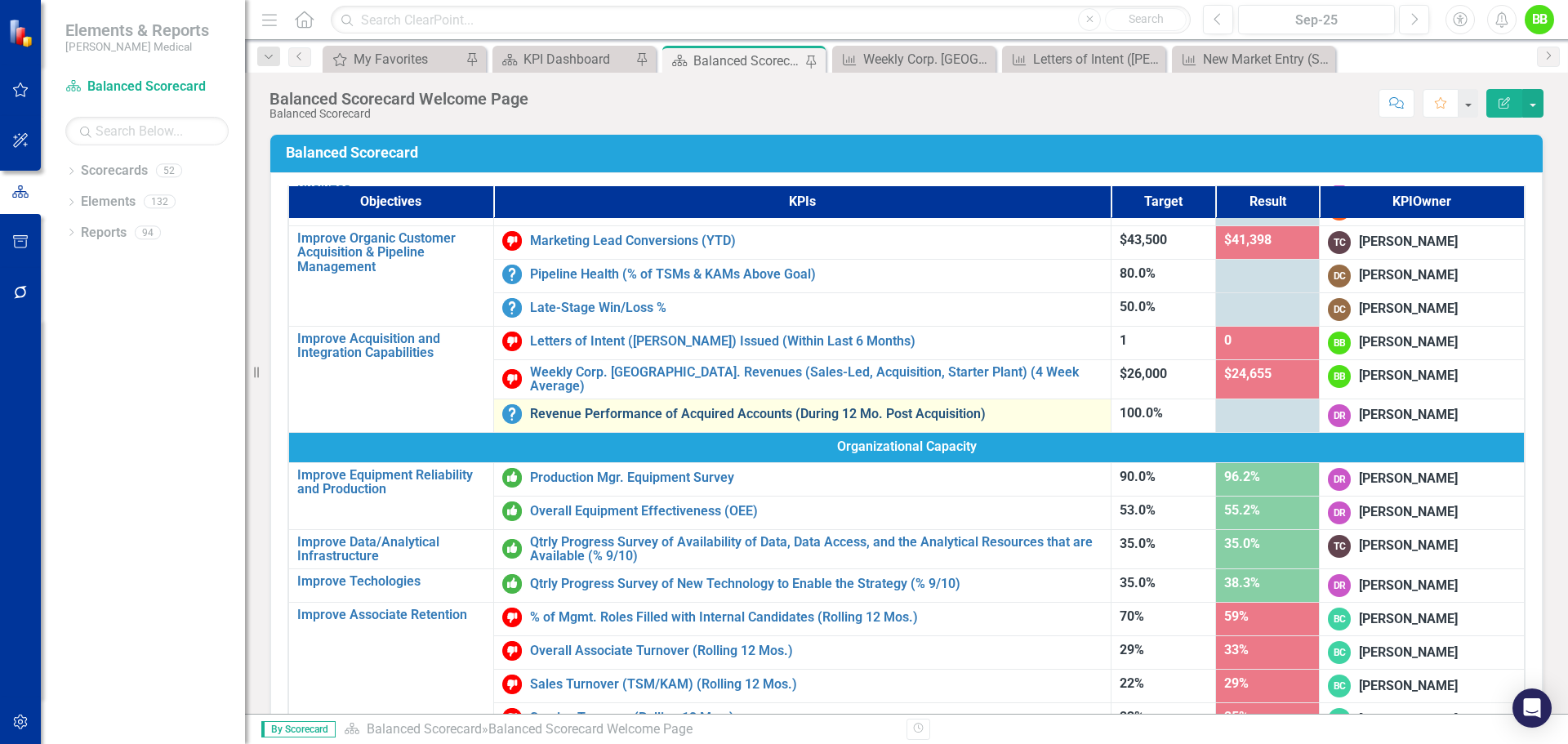
click at [867, 408] on link "Revenue Performance of Acquired Accounts (During 12 Mo. Post Acquisition)" at bounding box center [816, 413] width 573 height 15
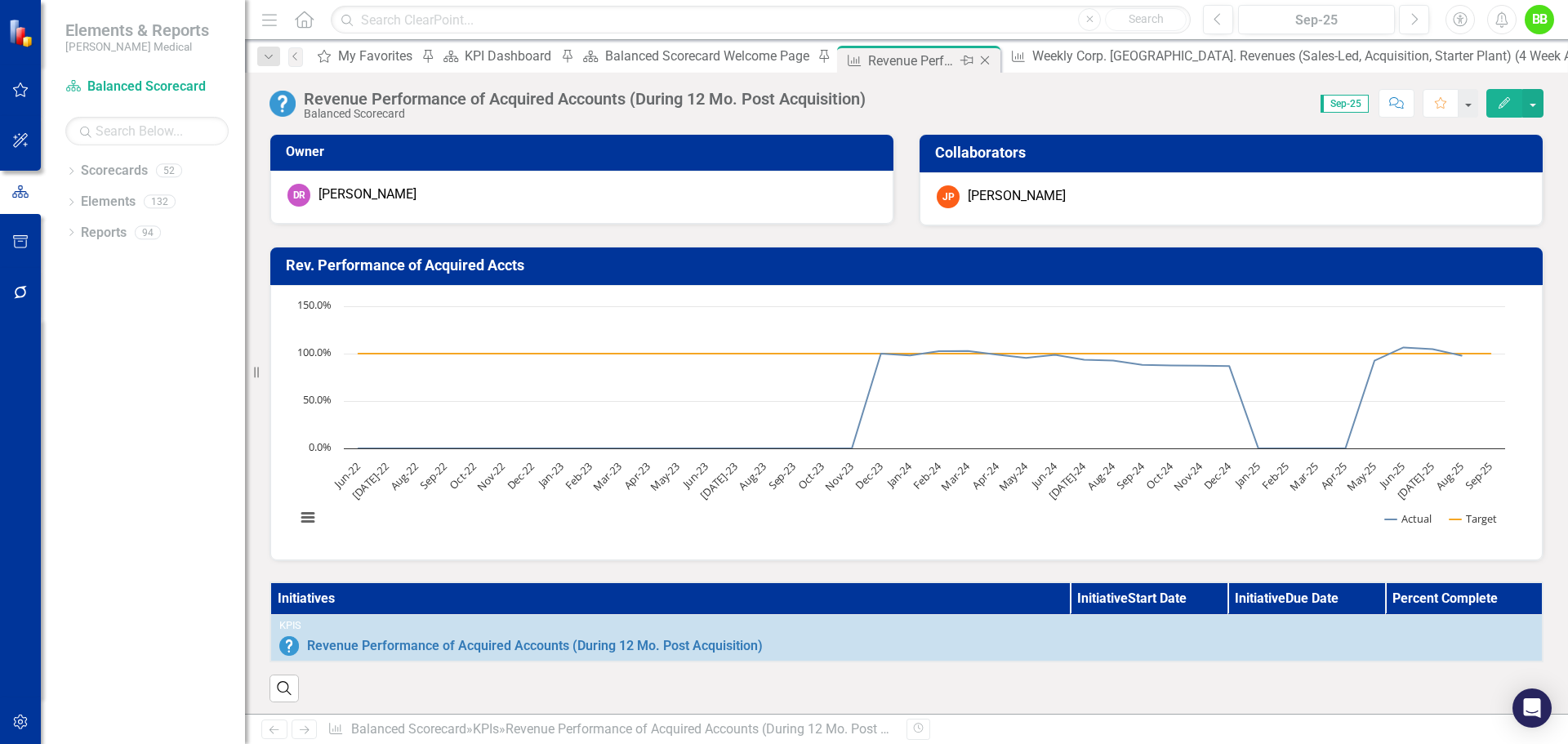
click at [977, 57] on icon "Close" at bounding box center [985, 60] width 16 height 13
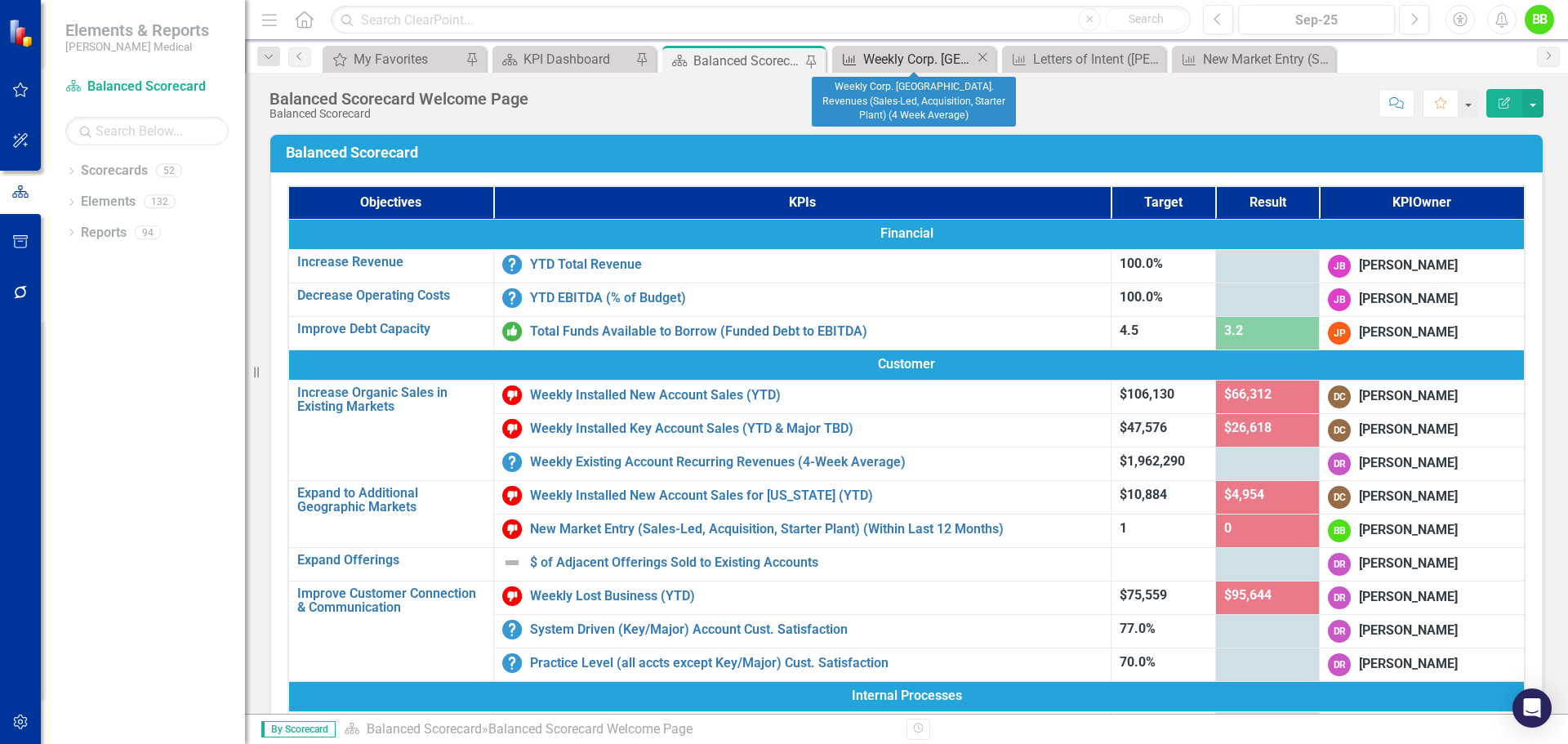
click at [932, 57] on div "Weekly Corp. [GEOGRAPHIC_DATA]. Revenues (Sales-Led, Acquisition, Starter Plant…" at bounding box center [920, 59] width 112 height 21
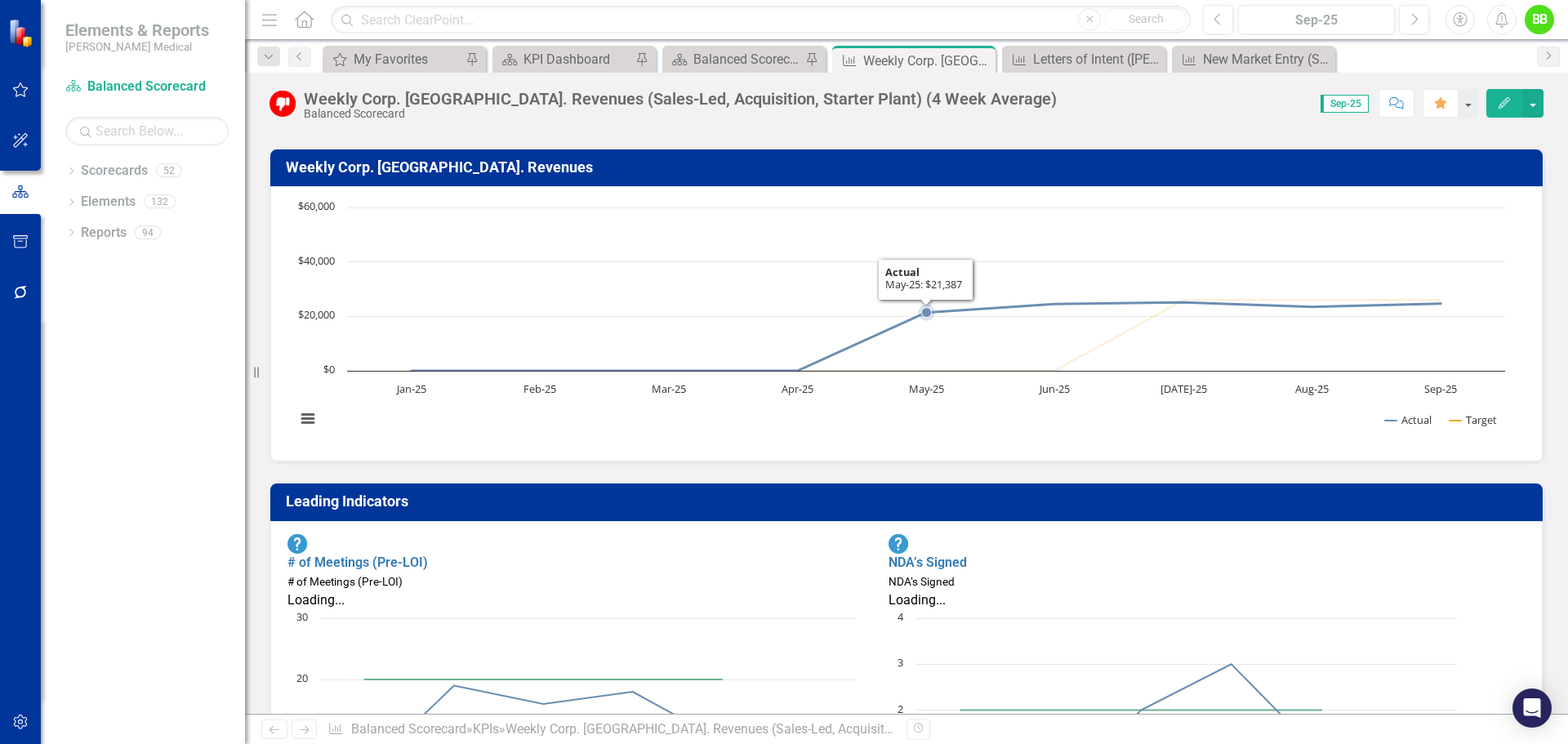
scroll to position [326, 0]
